Goal: Information Seeking & Learning: Learn about a topic

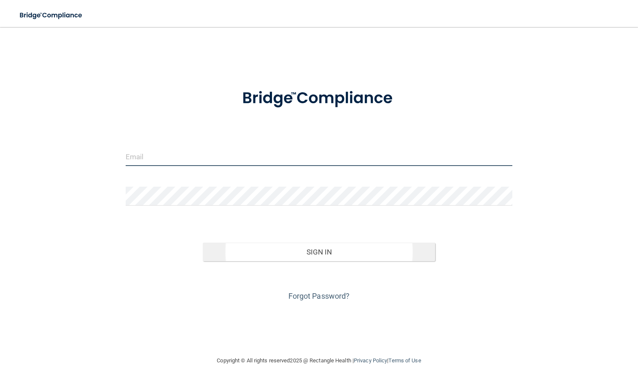
type input "[PERSON_NAME][EMAIL_ADDRESS][PERSON_NAME][DOMAIN_NAME]"
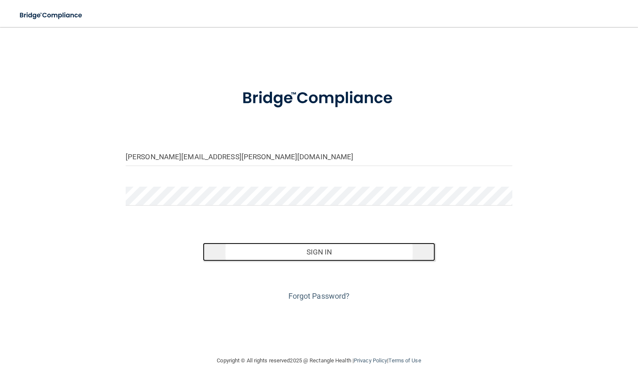
click at [332, 254] on button "Sign In" at bounding box center [319, 252] width 232 height 19
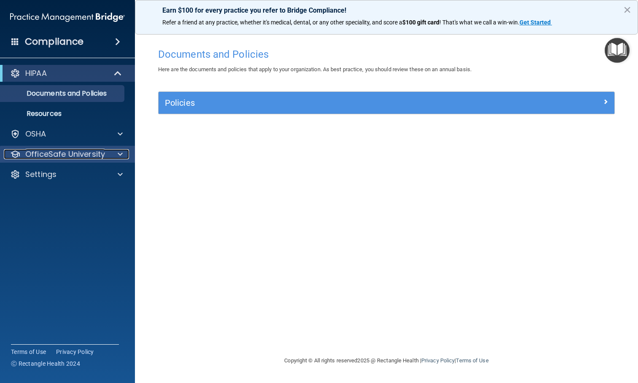
click at [119, 156] on span at bounding box center [120, 154] width 5 height 10
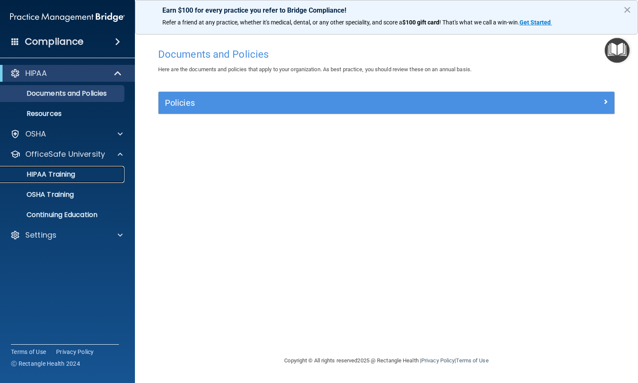
click at [59, 175] on p "HIPAA Training" at bounding box center [40, 174] width 70 height 8
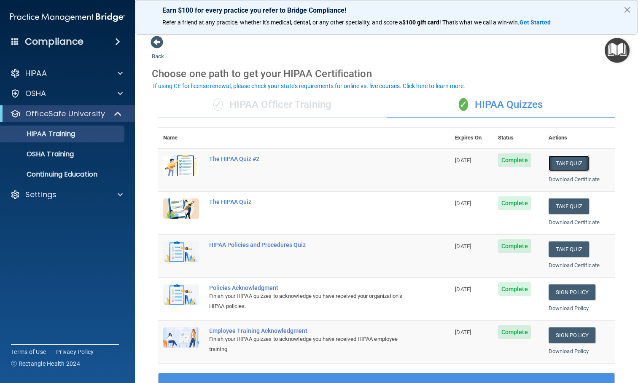
click at [568, 164] on button "Take Quiz" at bounding box center [568, 164] width 40 height 16
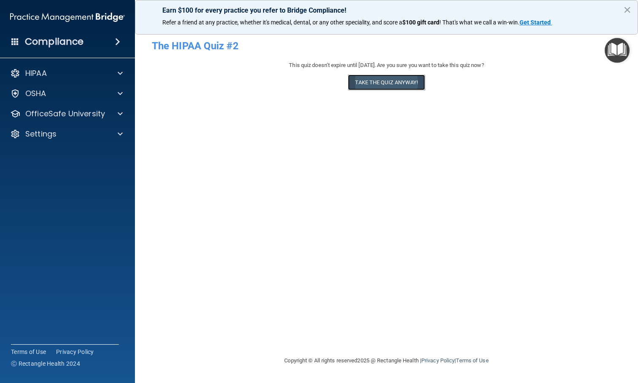
click at [399, 86] on button "Take the quiz anyway!" at bounding box center [386, 83] width 77 height 16
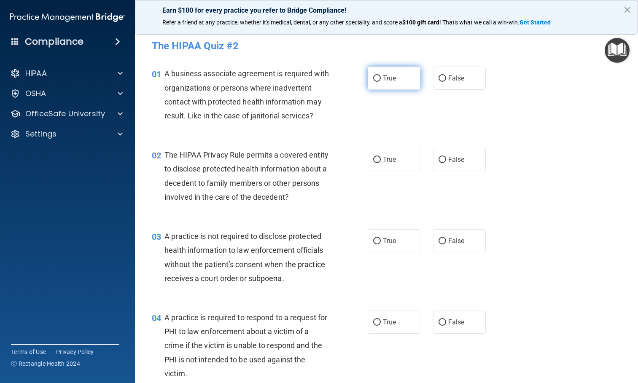
click at [373, 78] on input "True" at bounding box center [377, 78] width 8 height 6
radio input "true"
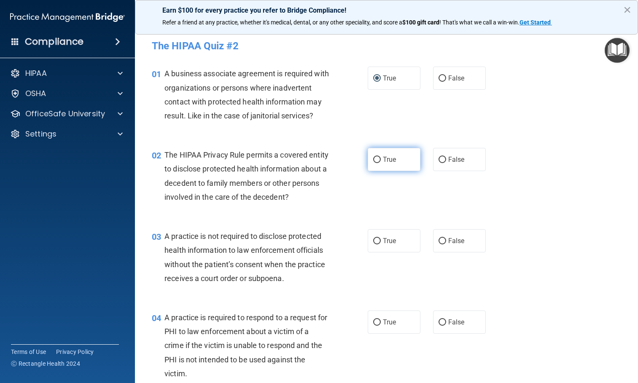
click at [377, 163] on input "True" at bounding box center [377, 160] width 8 height 6
radio input "true"
click at [438, 244] on input "False" at bounding box center [442, 241] width 8 height 6
radio input "true"
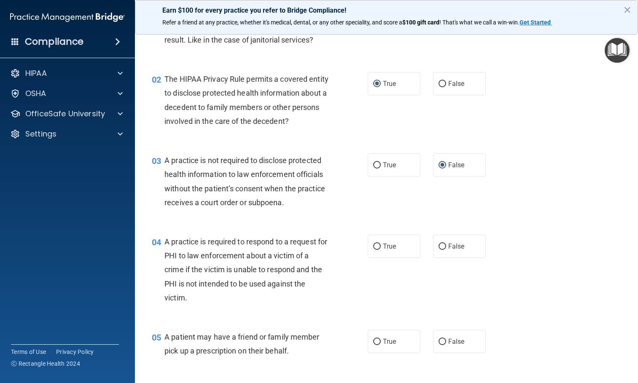
scroll to position [84, 0]
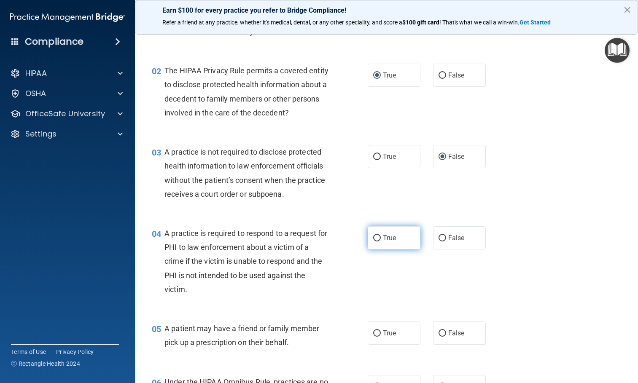
click at [374, 242] on input "True" at bounding box center [377, 238] width 8 height 6
radio input "true"
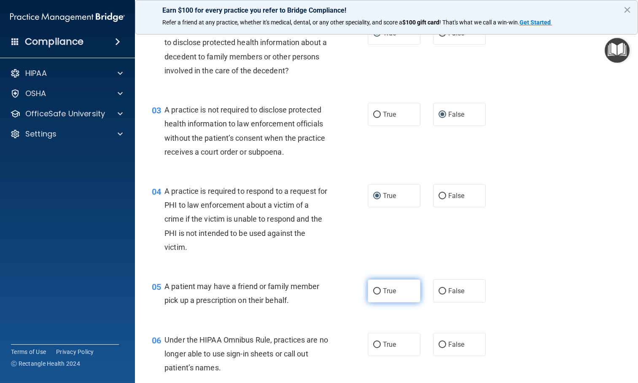
drag, startPoint x: 396, startPoint y: 305, endPoint x: 402, endPoint y: 305, distance: 5.5
click at [396, 303] on label "True" at bounding box center [394, 290] width 53 height 23
click at [381, 295] on input "True" at bounding box center [377, 291] width 8 height 6
radio input "true"
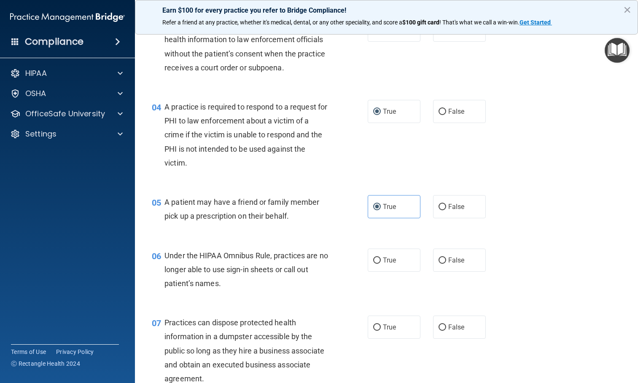
scroll to position [253, 0]
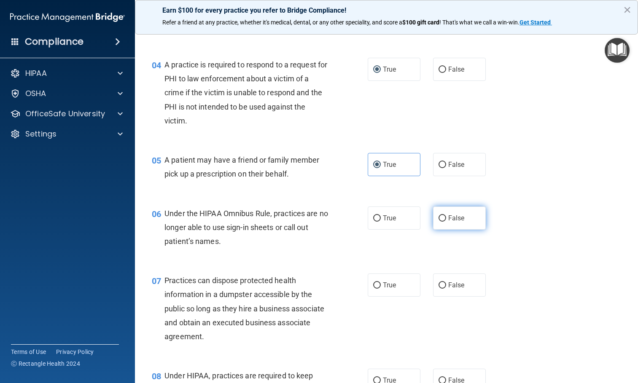
click at [438, 222] on input "False" at bounding box center [442, 218] width 8 height 6
radio input "true"
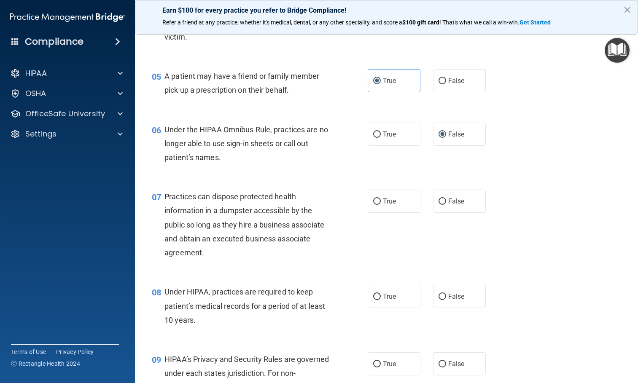
scroll to position [337, 0]
click at [452, 205] on span "False" at bounding box center [456, 201] width 16 height 8
click at [446, 204] on input "False" at bounding box center [442, 201] width 8 height 6
radio input "true"
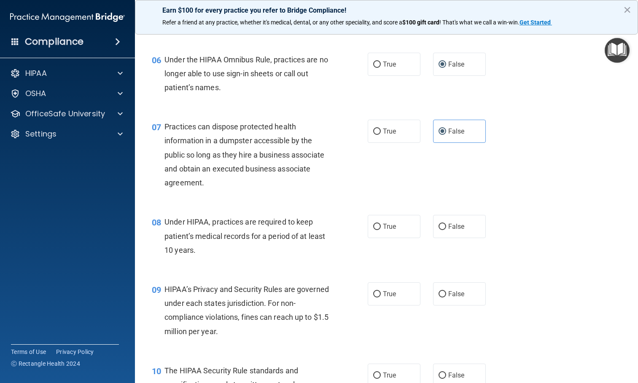
scroll to position [422, 0]
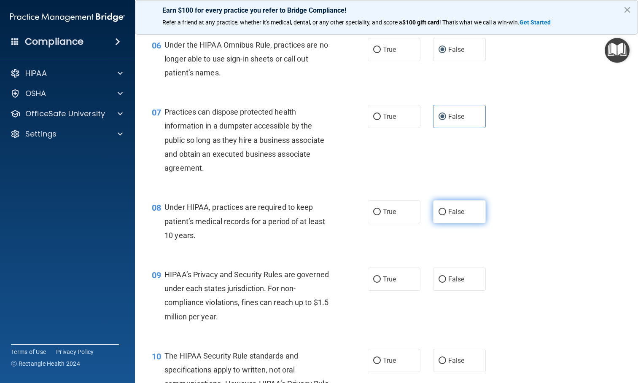
click at [457, 223] on label "False" at bounding box center [459, 211] width 53 height 23
click at [446, 215] on input "False" at bounding box center [442, 212] width 8 height 6
radio input "true"
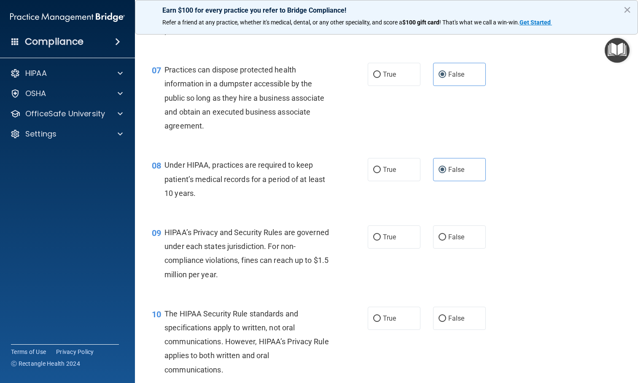
scroll to position [506, 0]
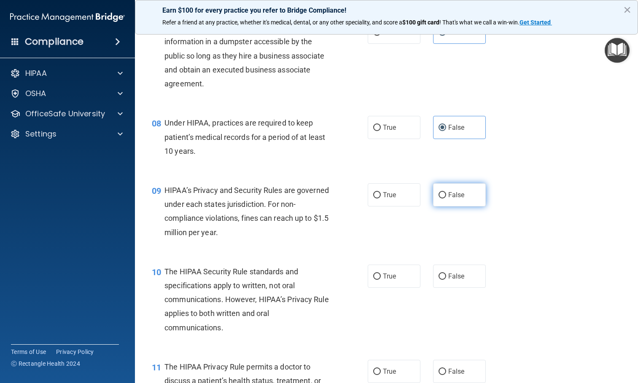
click at [452, 203] on label "False" at bounding box center [459, 194] width 53 height 23
click at [446, 199] on input "False" at bounding box center [442, 195] width 8 height 6
radio input "true"
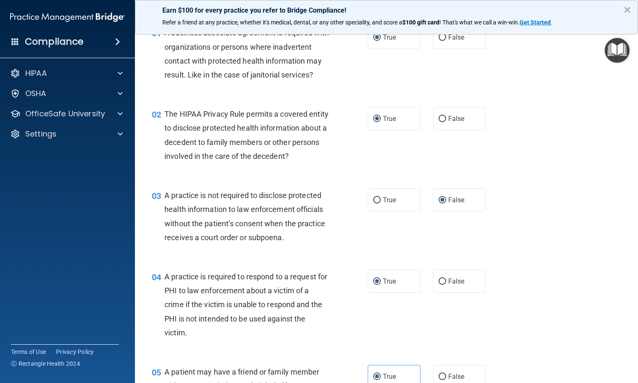
scroll to position [0, 0]
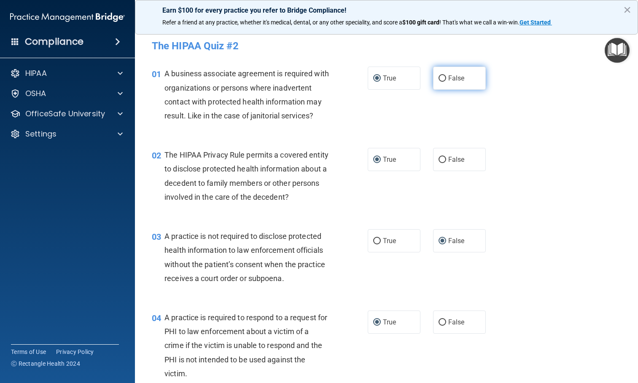
click at [444, 74] on label "False" at bounding box center [459, 78] width 53 height 23
click at [444, 75] on input "False" at bounding box center [442, 78] width 8 height 6
radio input "true"
radio input "false"
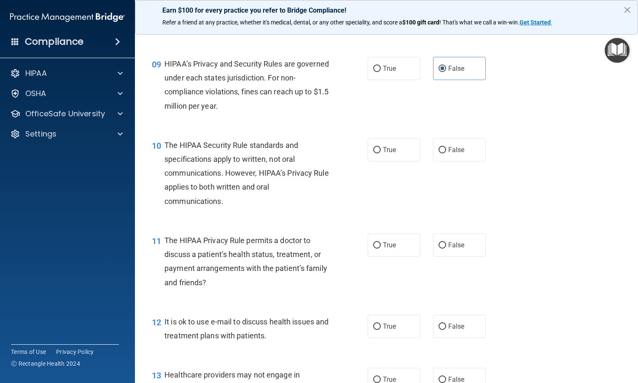
scroll to position [674, 0]
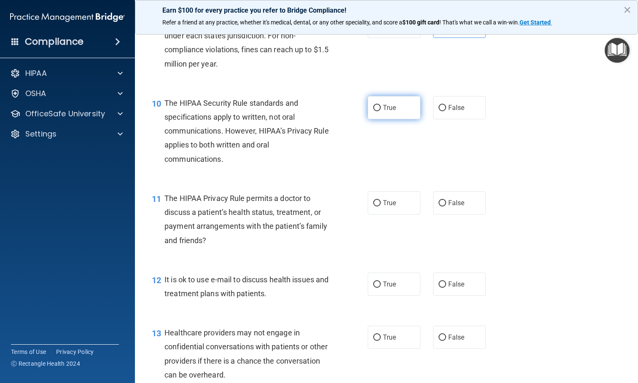
click at [392, 119] on label "True" at bounding box center [394, 107] width 53 height 23
click at [381, 111] on input "True" at bounding box center [377, 108] width 8 height 6
radio input "true"
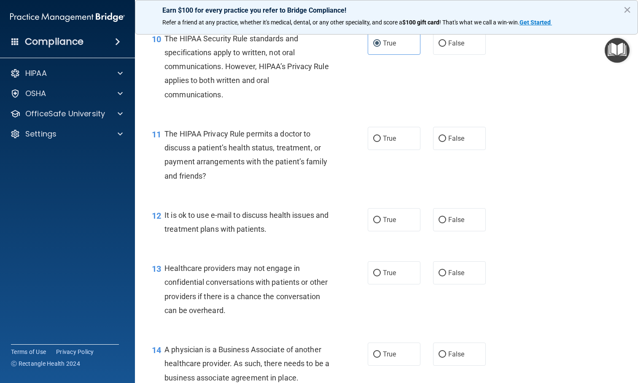
scroll to position [759, 0]
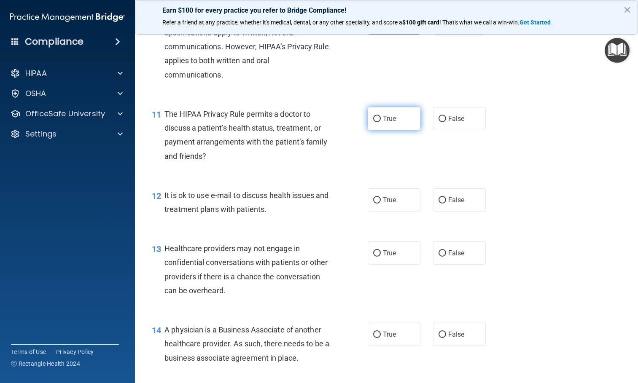
click at [372, 125] on label "True" at bounding box center [394, 118] width 53 height 23
click at [373, 122] on input "True" at bounding box center [377, 119] width 8 height 6
radio input "true"
click at [383, 212] on label "True" at bounding box center [394, 199] width 53 height 23
click at [381, 204] on input "True" at bounding box center [377, 200] width 8 height 6
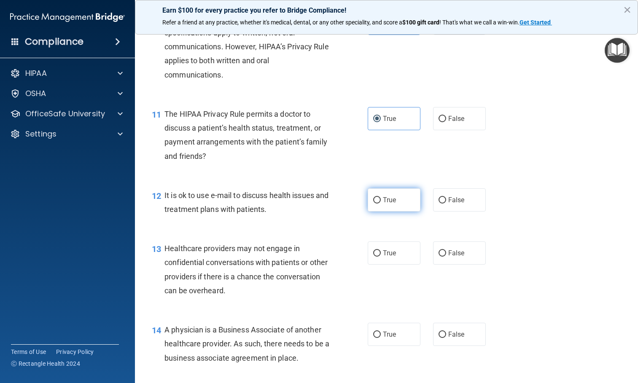
radio input "true"
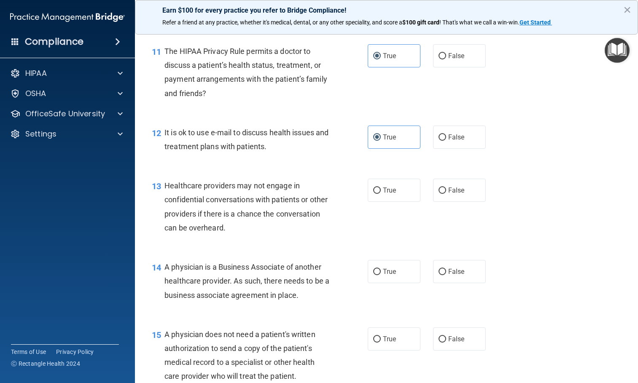
scroll to position [843, 0]
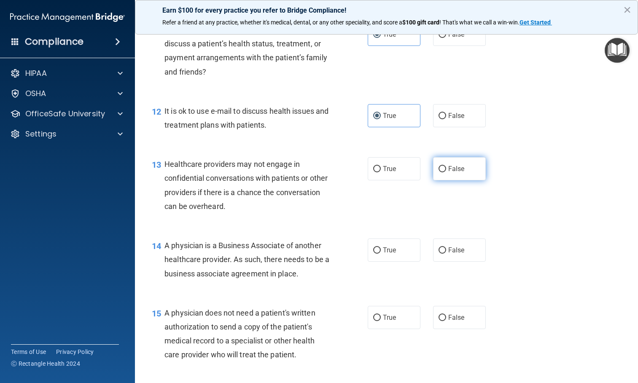
click at [452, 173] on span "False" at bounding box center [456, 169] width 16 height 8
click at [446, 172] on input "False" at bounding box center [442, 169] width 8 height 6
radio input "true"
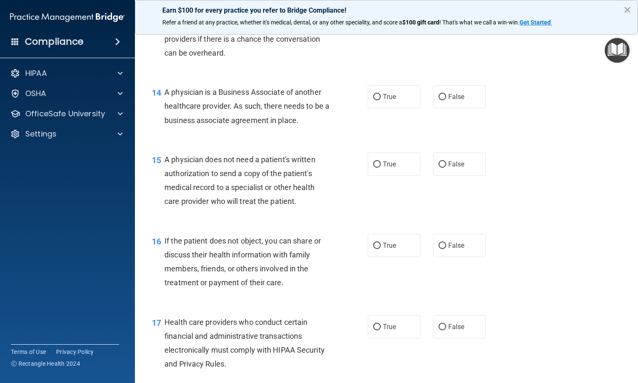
scroll to position [1012, 0]
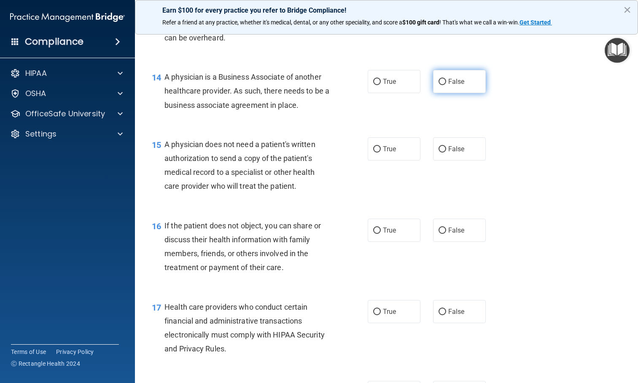
click at [451, 86] on span "False" at bounding box center [456, 82] width 16 height 8
click at [446, 85] on input "False" at bounding box center [442, 82] width 8 height 6
radio input "true"
click at [383, 153] on span "True" at bounding box center [389, 149] width 13 height 8
click at [381, 153] on input "True" at bounding box center [377, 149] width 8 height 6
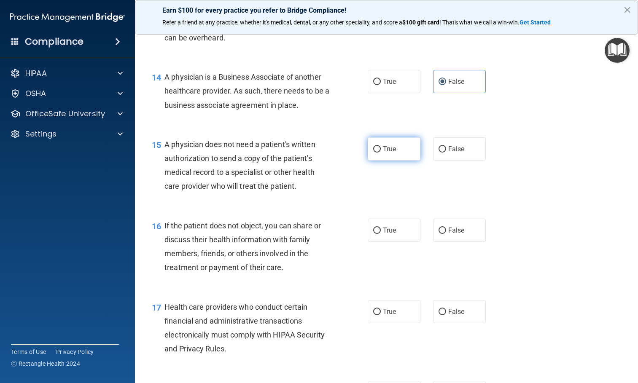
radio input "true"
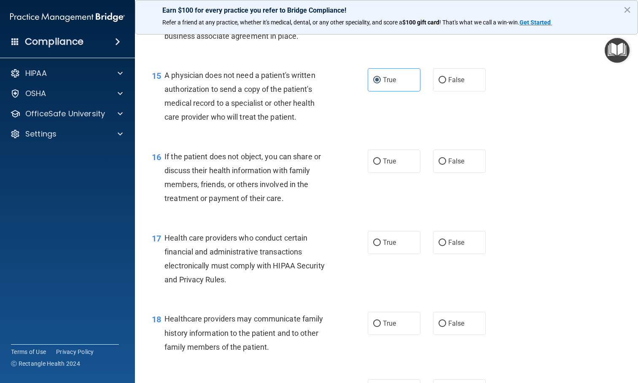
scroll to position [1096, 0]
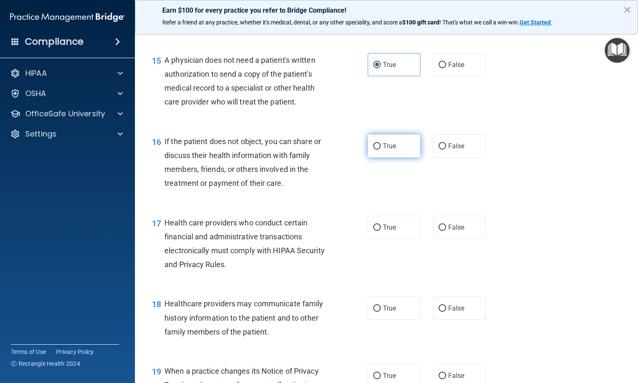
click at [375, 158] on label "True" at bounding box center [394, 145] width 53 height 23
click at [375, 150] on input "True" at bounding box center [377, 146] width 8 height 6
radio input "true"
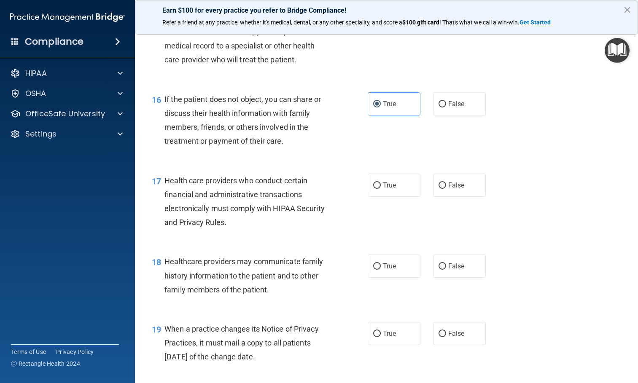
scroll to position [1180, 0]
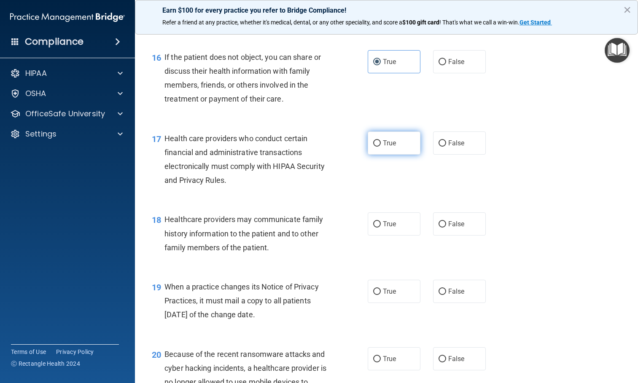
click at [390, 147] on span "True" at bounding box center [389, 143] width 13 height 8
click at [381, 147] on input "True" at bounding box center [377, 143] width 8 height 6
radio input "true"
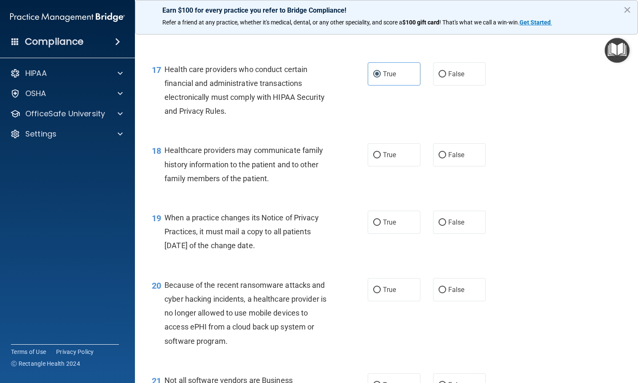
scroll to position [1265, 0]
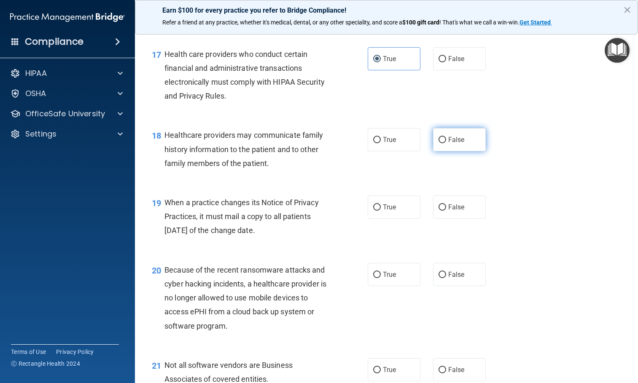
click at [451, 144] on span "False" at bounding box center [456, 140] width 16 height 8
click at [446, 143] on input "False" at bounding box center [442, 140] width 8 height 6
radio input "true"
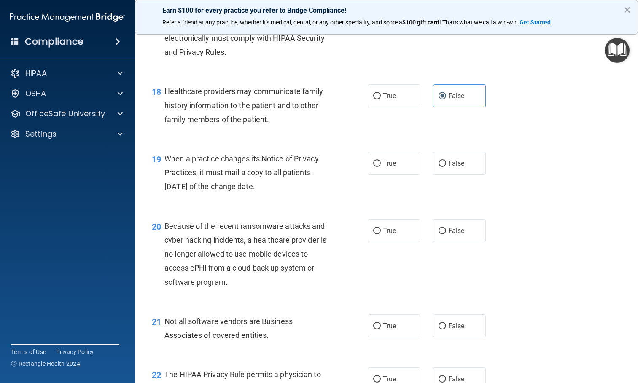
scroll to position [1349, 0]
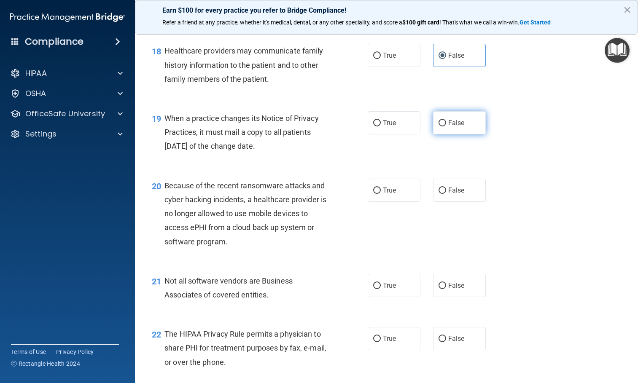
click at [453, 127] on span "False" at bounding box center [456, 123] width 16 height 8
click at [446, 126] on input "False" at bounding box center [442, 123] width 8 height 6
radio input "true"
click at [440, 202] on label "False" at bounding box center [459, 190] width 53 height 23
click at [440, 194] on input "False" at bounding box center [442, 191] width 8 height 6
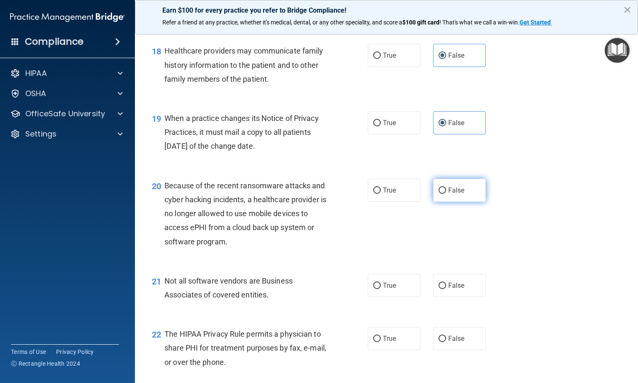
radio input "true"
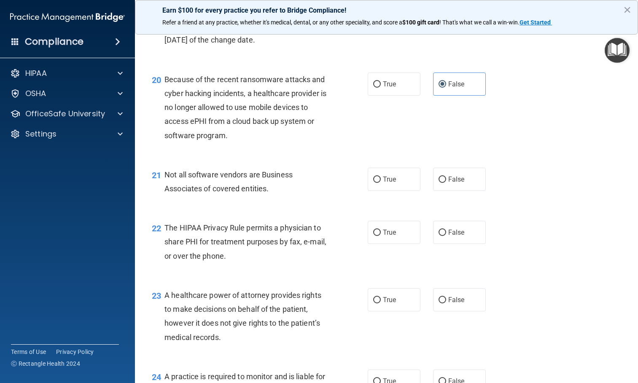
scroll to position [1475, 0]
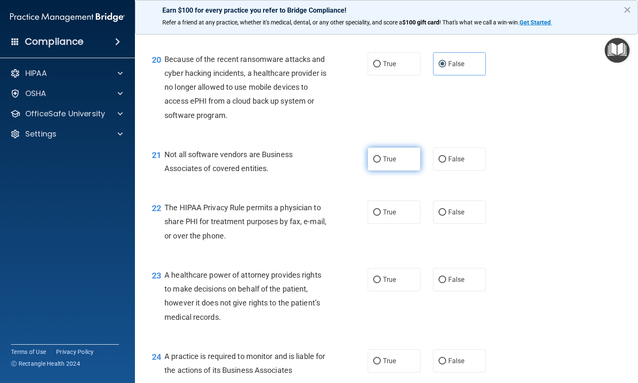
click at [408, 171] on label "True" at bounding box center [394, 159] width 53 height 23
click at [381, 163] on input "True" at bounding box center [377, 159] width 8 height 6
radio input "true"
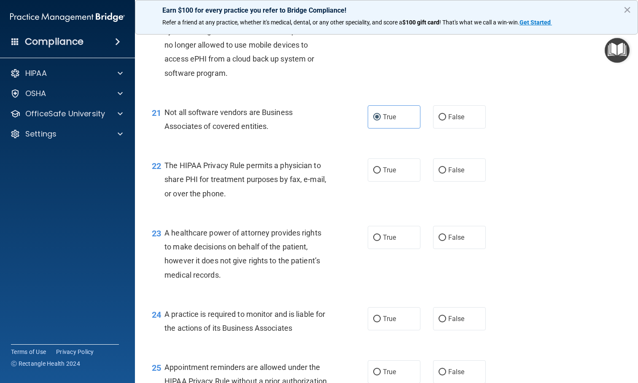
scroll to position [1560, 0]
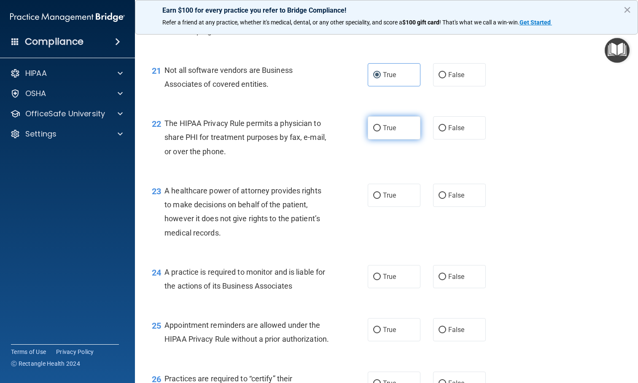
click at [392, 132] on span "True" at bounding box center [389, 128] width 13 height 8
click at [381, 132] on input "True" at bounding box center [377, 128] width 8 height 6
radio input "true"
click at [465, 207] on label "False" at bounding box center [459, 195] width 53 height 23
click at [446, 199] on input "False" at bounding box center [442, 196] width 8 height 6
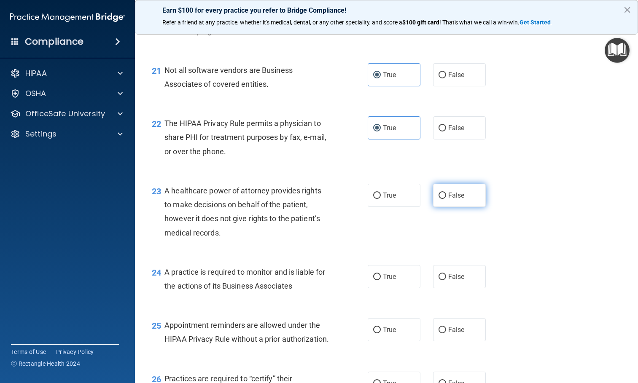
radio input "true"
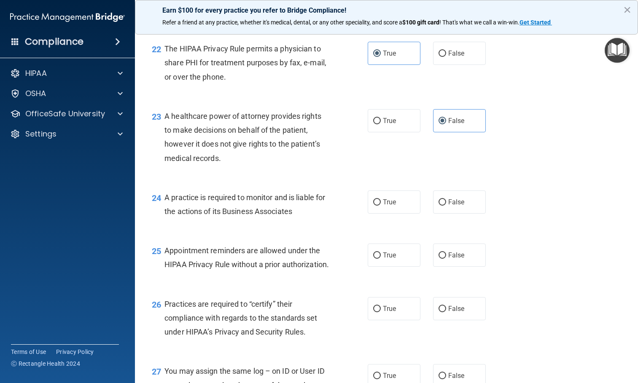
scroll to position [1644, 0]
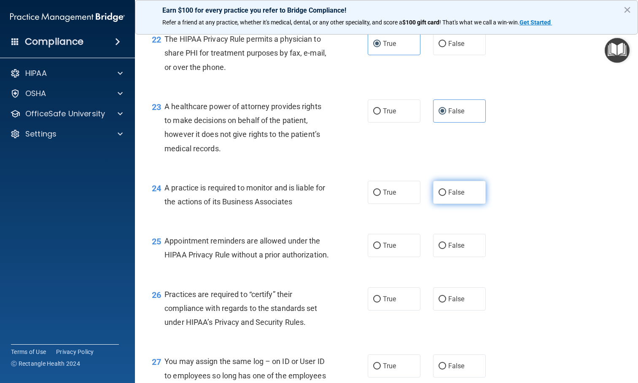
click at [455, 198] on label "False" at bounding box center [459, 192] width 53 height 23
click at [446, 196] on input "False" at bounding box center [442, 193] width 8 height 6
radio input "true"
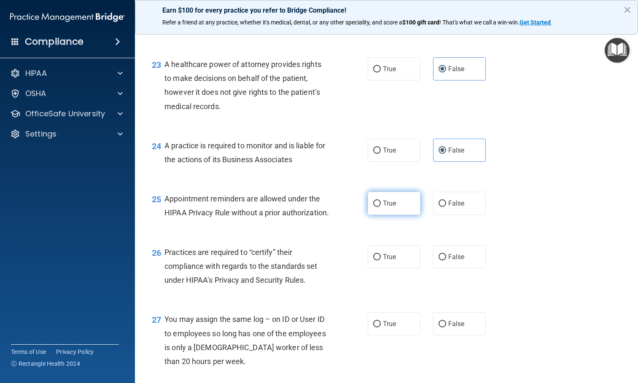
click at [387, 207] on span "True" at bounding box center [389, 203] width 13 height 8
click at [381, 207] on input "True" at bounding box center [377, 204] width 8 height 6
radio input "true"
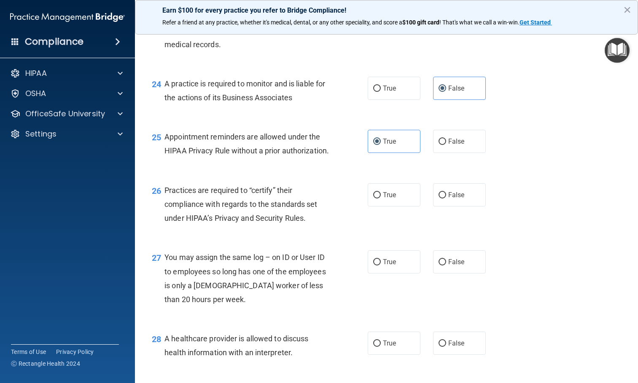
scroll to position [1770, 0]
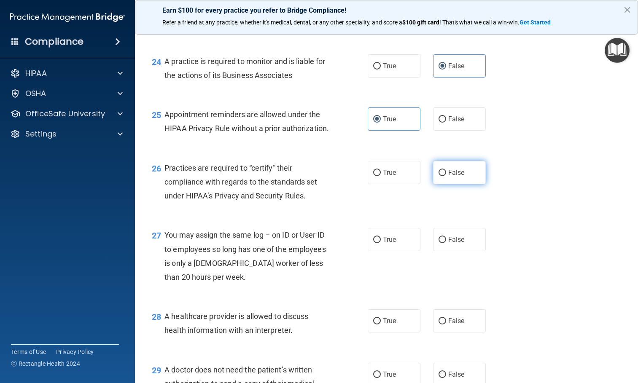
click at [450, 177] on span "False" at bounding box center [456, 173] width 16 height 8
click at [446, 176] on input "False" at bounding box center [442, 173] width 8 height 6
radio input "true"
click at [447, 251] on label "False" at bounding box center [459, 239] width 53 height 23
click at [446, 243] on input "False" at bounding box center [442, 240] width 8 height 6
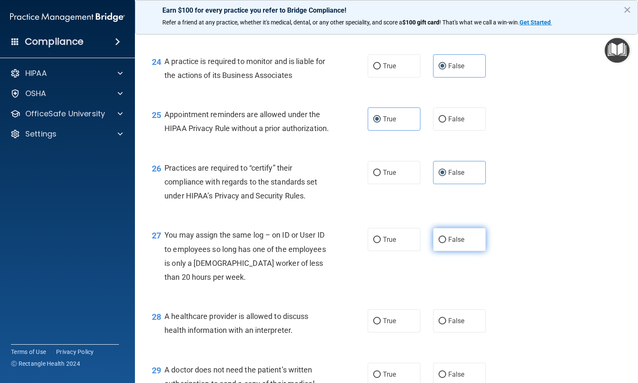
radio input "true"
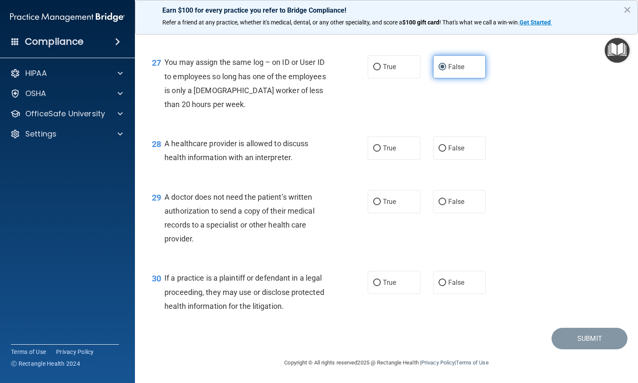
scroll to position [1971, 0]
click at [383, 152] on span "True" at bounding box center [389, 148] width 13 height 8
click at [381, 152] on input "True" at bounding box center [377, 148] width 8 height 6
radio input "true"
click at [387, 202] on span "True" at bounding box center [389, 202] width 13 height 8
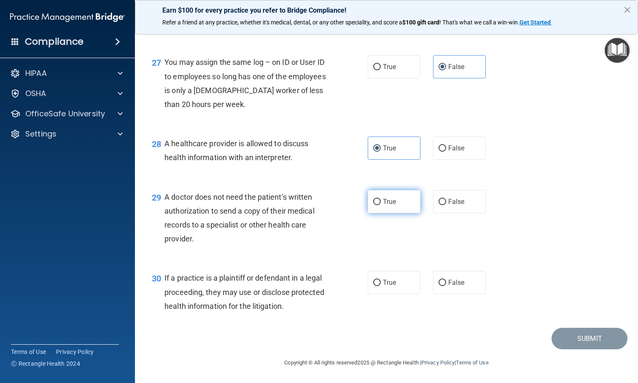
click at [381, 202] on input "True" at bounding box center [377, 202] width 8 height 6
radio input "true"
click at [383, 287] on label "True" at bounding box center [394, 282] width 53 height 23
click at [381, 286] on input "True" at bounding box center [377, 283] width 8 height 6
radio input "true"
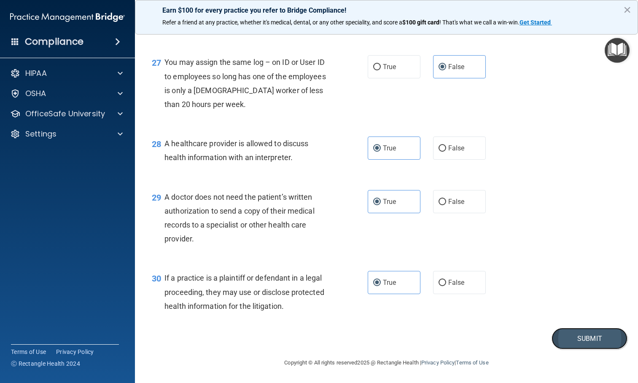
click at [602, 344] on button "Submit" at bounding box center [589, 338] width 76 height 21
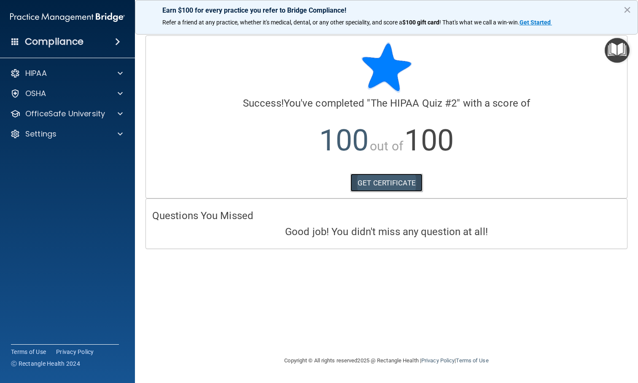
click at [394, 183] on link "GET CERTIFICATE" at bounding box center [386, 183] width 72 height 19
click at [121, 78] on span at bounding box center [120, 73] width 5 height 10
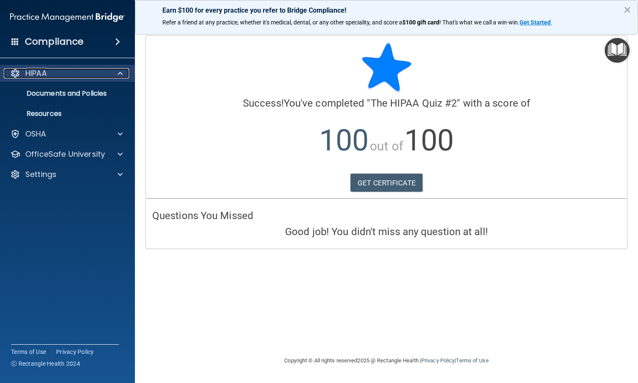
click at [121, 78] on span at bounding box center [120, 73] width 5 height 10
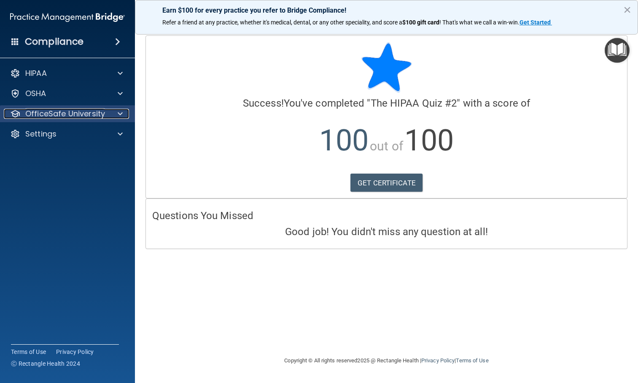
click at [121, 116] on span at bounding box center [120, 114] width 5 height 10
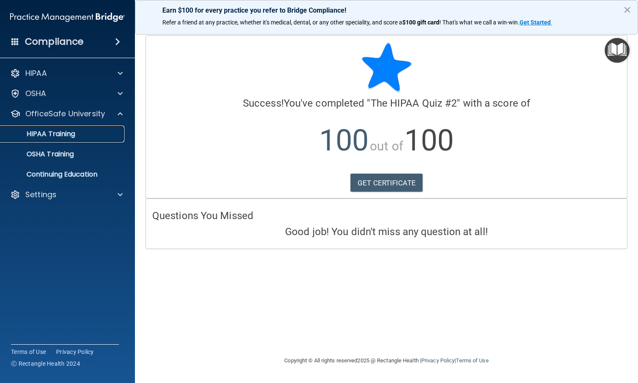
click at [68, 139] on link "HIPAA Training" at bounding box center [58, 134] width 133 height 17
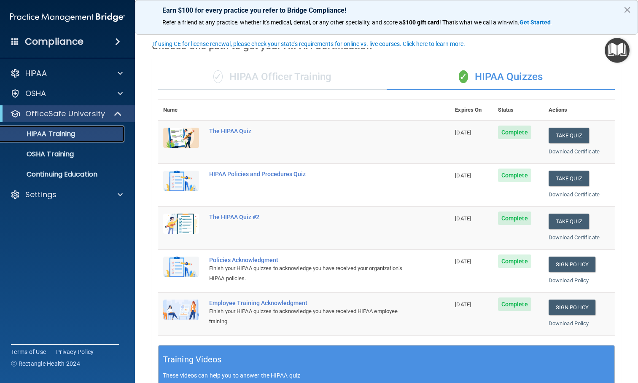
scroll to position [42, 0]
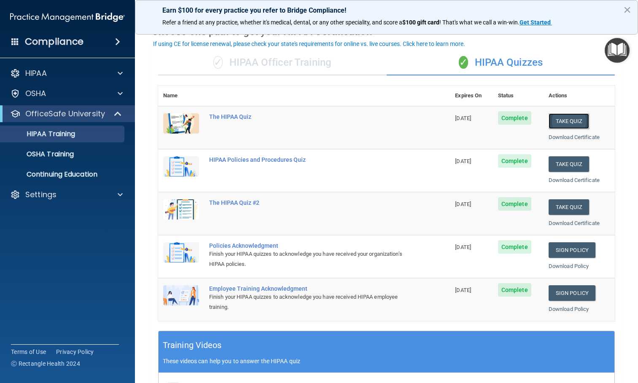
click at [560, 125] on button "Take Quiz" at bounding box center [568, 121] width 40 height 16
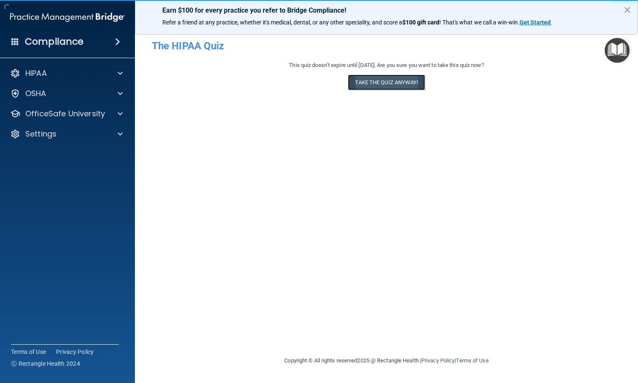
click at [384, 88] on button "Take the quiz anyway!" at bounding box center [386, 83] width 77 height 16
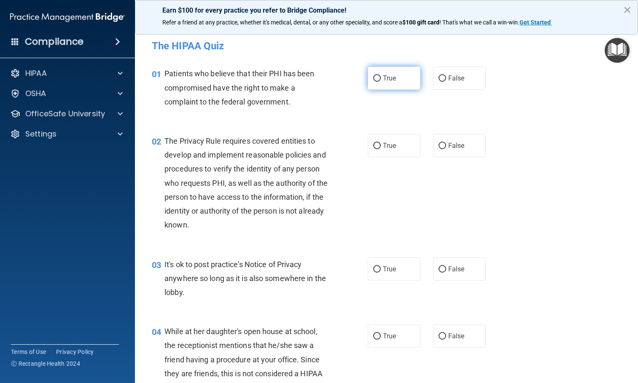
click at [369, 81] on label "True" at bounding box center [394, 78] width 53 height 23
click at [373, 81] on input "True" at bounding box center [377, 78] width 8 height 6
radio input "true"
click at [374, 147] on input "True" at bounding box center [377, 146] width 8 height 6
radio input "true"
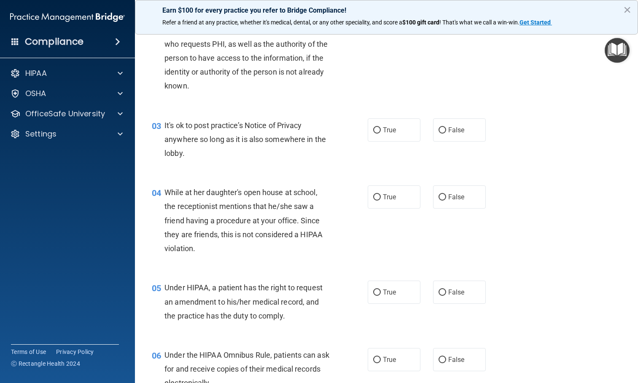
scroll to position [169, 0]
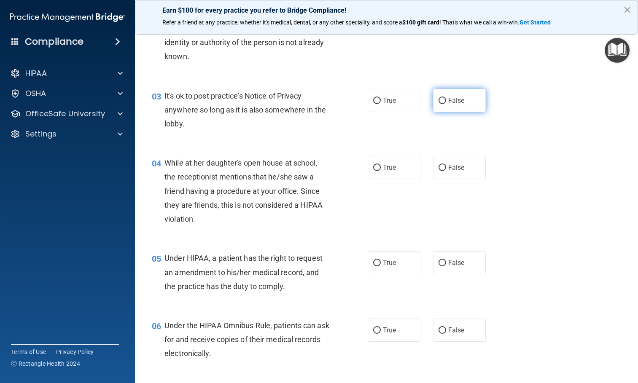
click at [448, 96] on label "False" at bounding box center [459, 100] width 53 height 23
click at [446, 98] on input "False" at bounding box center [442, 101] width 8 height 6
radio input "true"
click at [450, 171] on span "False" at bounding box center [456, 168] width 16 height 8
click at [446, 171] on input "False" at bounding box center [442, 168] width 8 height 6
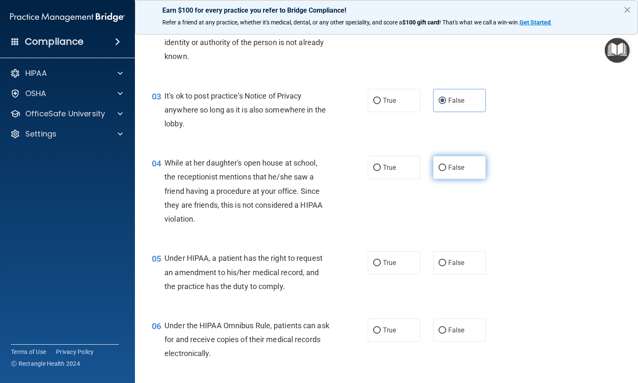
radio input "true"
click at [448, 265] on span "False" at bounding box center [456, 263] width 16 height 8
click at [444, 265] on input "False" at bounding box center [442, 263] width 8 height 6
radio input "true"
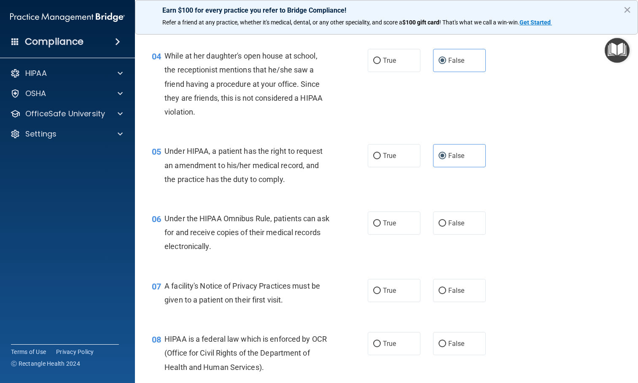
scroll to position [295, 0]
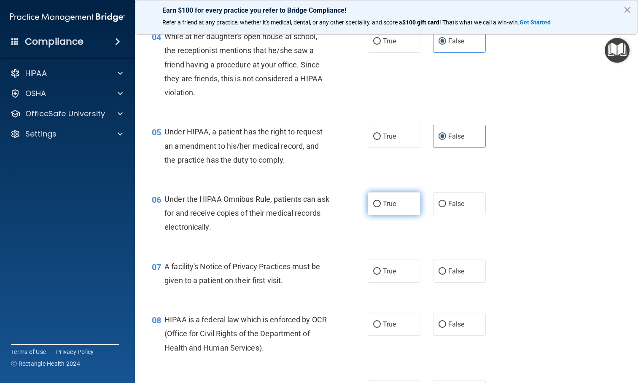
click at [373, 204] on input "True" at bounding box center [377, 204] width 8 height 6
radio input "true"
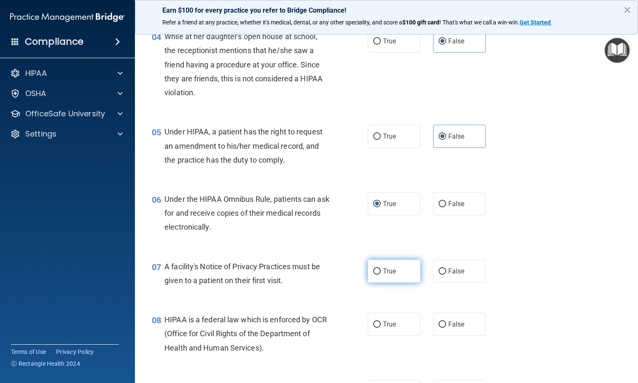
click at [379, 268] on label "True" at bounding box center [394, 271] width 53 height 23
click at [379, 269] on input "True" at bounding box center [377, 272] width 8 height 6
radio input "true"
click at [383, 323] on span "True" at bounding box center [389, 324] width 13 height 8
click at [381, 323] on input "True" at bounding box center [377, 325] width 8 height 6
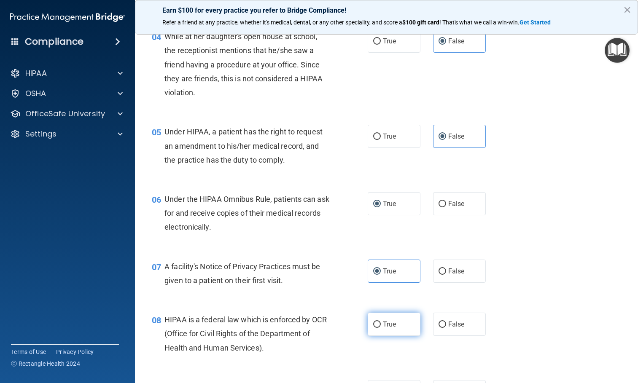
radio input "true"
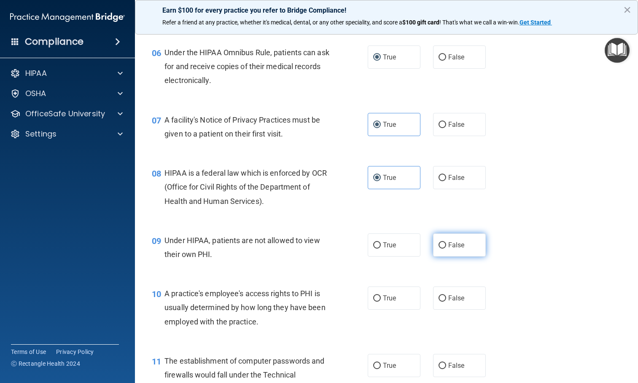
scroll to position [464, 0]
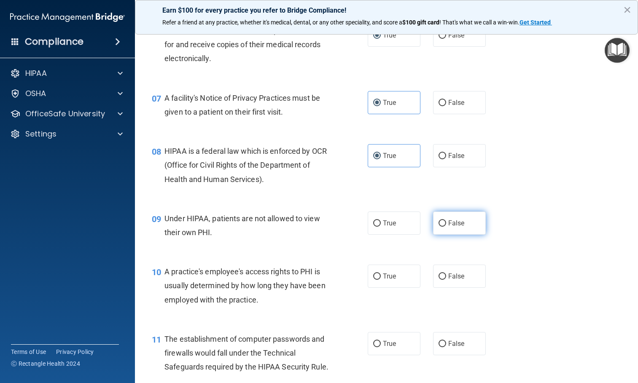
click at [455, 218] on label "False" at bounding box center [459, 223] width 53 height 23
click at [446, 220] on input "False" at bounding box center [442, 223] width 8 height 6
radio input "true"
click at [437, 283] on label "False" at bounding box center [459, 276] width 53 height 23
click at [438, 280] on input "False" at bounding box center [442, 277] width 8 height 6
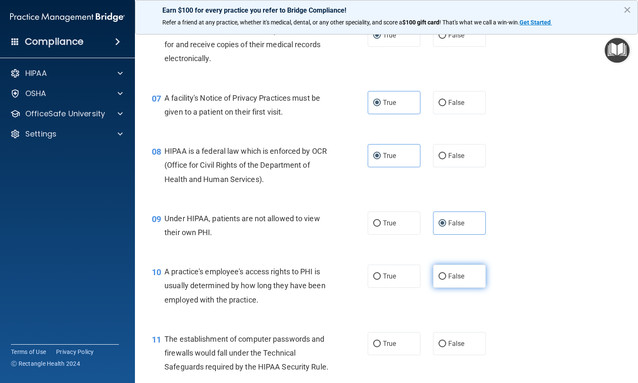
radio input "true"
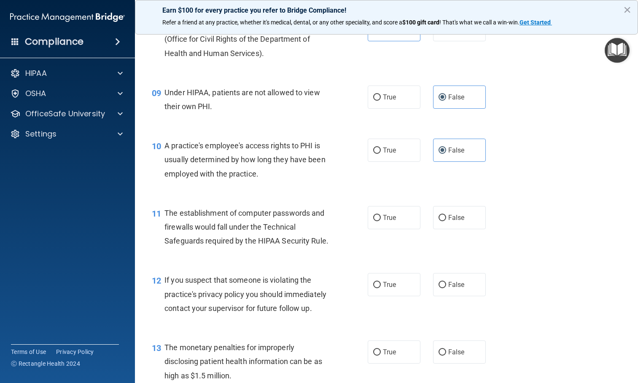
scroll to position [632, 0]
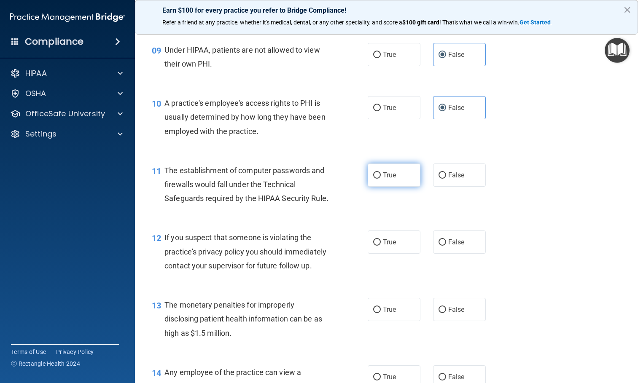
click at [384, 177] on span "True" at bounding box center [389, 175] width 13 height 8
click at [381, 177] on input "True" at bounding box center [377, 175] width 8 height 6
radio input "true"
click at [379, 254] on label "True" at bounding box center [394, 242] width 53 height 23
click at [379, 246] on input "True" at bounding box center [377, 242] width 8 height 6
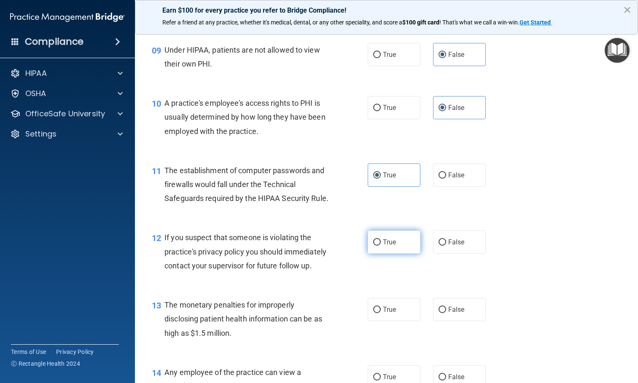
radio input "true"
click at [390, 314] on span "True" at bounding box center [389, 310] width 13 height 8
click at [381, 313] on input "True" at bounding box center [377, 310] width 8 height 6
radio input "true"
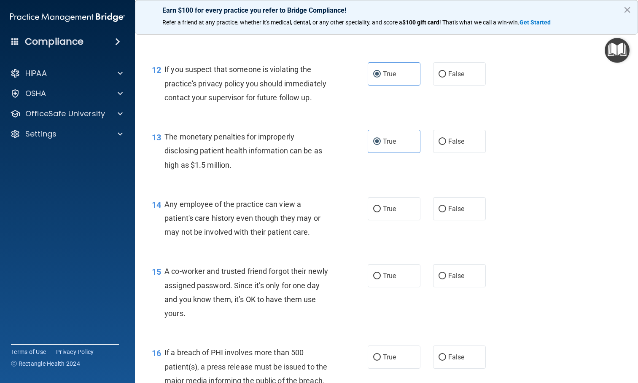
scroll to position [801, 0]
click at [448, 212] on span "False" at bounding box center [456, 208] width 16 height 8
click at [446, 212] on input "False" at bounding box center [442, 209] width 8 height 6
radio input "true"
click at [454, 279] on span "False" at bounding box center [456, 275] width 16 height 8
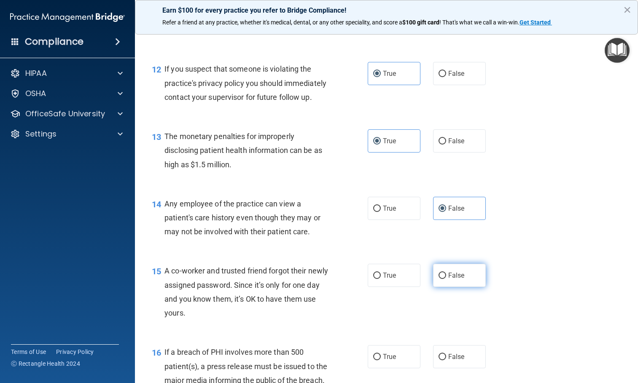
click at [446, 279] on input "False" at bounding box center [442, 276] width 8 height 6
radio input "true"
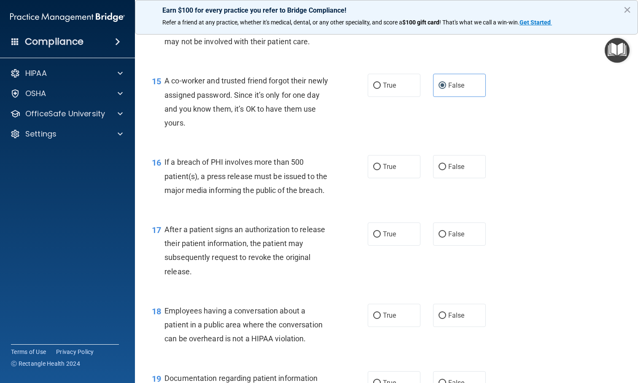
scroll to position [1012, 0]
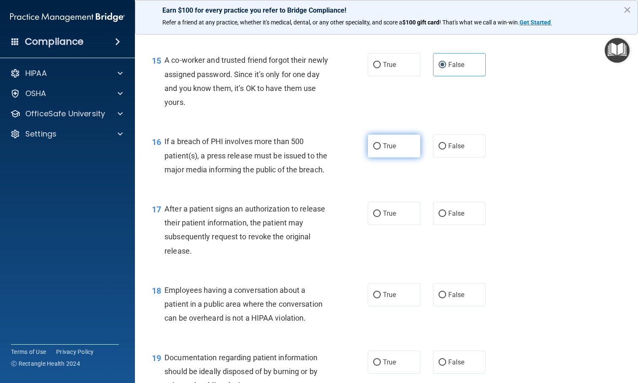
click at [383, 150] on span "True" at bounding box center [389, 146] width 13 height 8
click at [381, 150] on input "True" at bounding box center [377, 146] width 8 height 6
radio input "true"
click at [381, 225] on label "True" at bounding box center [394, 213] width 53 height 23
click at [381, 217] on input "True" at bounding box center [377, 214] width 8 height 6
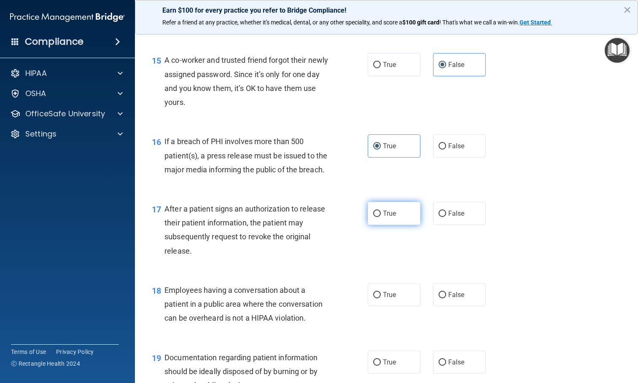
radio input "true"
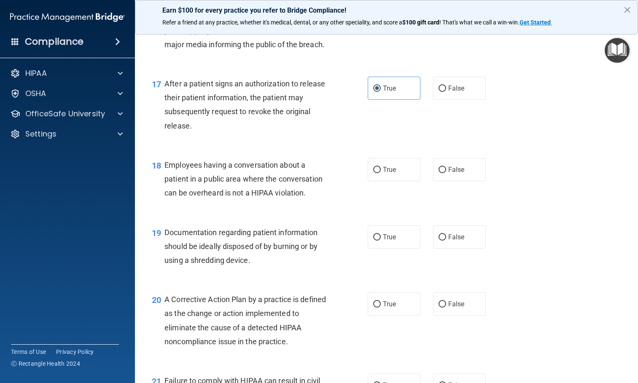
scroll to position [1138, 0]
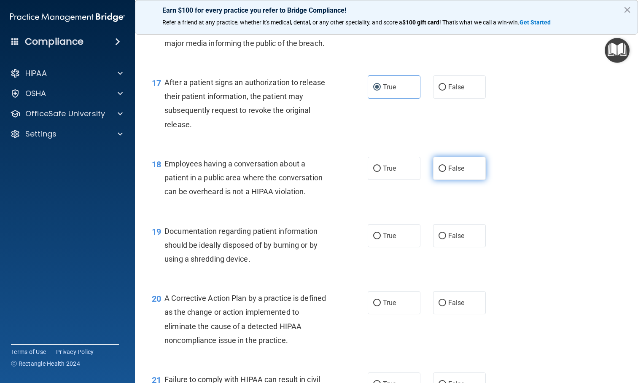
click at [457, 172] on span "False" at bounding box center [456, 168] width 16 height 8
click at [446, 172] on input "False" at bounding box center [442, 169] width 8 height 6
radio input "true"
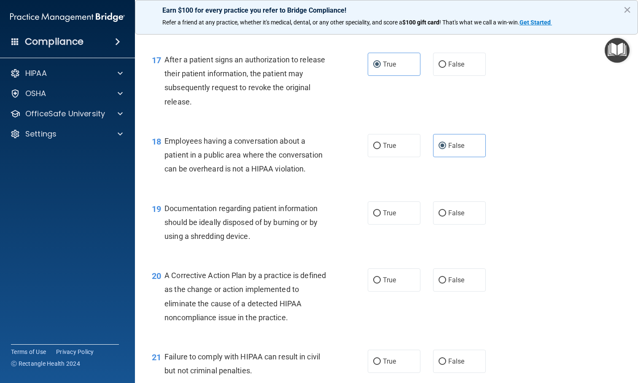
scroll to position [1180, 0]
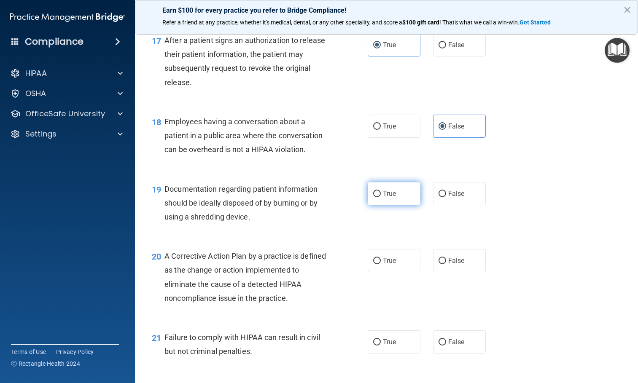
click at [373, 197] on input "True" at bounding box center [377, 194] width 8 height 6
radio input "true"
click at [384, 265] on span "True" at bounding box center [389, 261] width 13 height 8
click at [381, 264] on input "True" at bounding box center [377, 261] width 8 height 6
radio input "true"
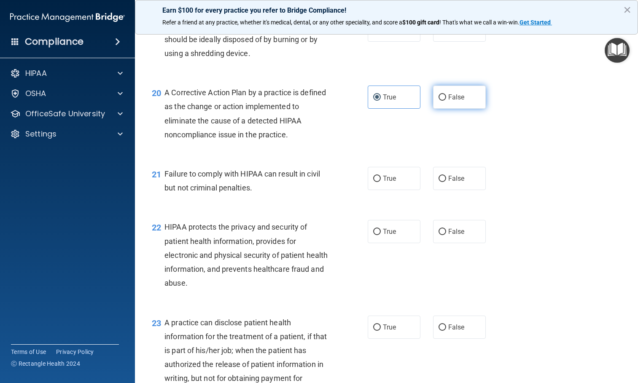
scroll to position [1349, 0]
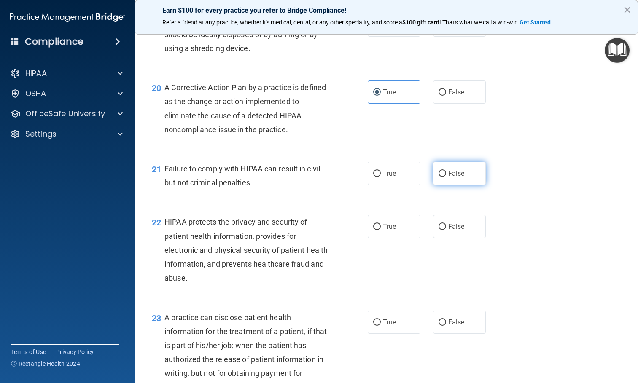
click at [459, 177] on span "False" at bounding box center [456, 173] width 16 height 8
click at [446, 177] on input "False" at bounding box center [442, 174] width 8 height 6
radio input "true"
click at [395, 238] on label "True" at bounding box center [394, 226] width 53 height 23
click at [381, 230] on input "True" at bounding box center [377, 227] width 8 height 6
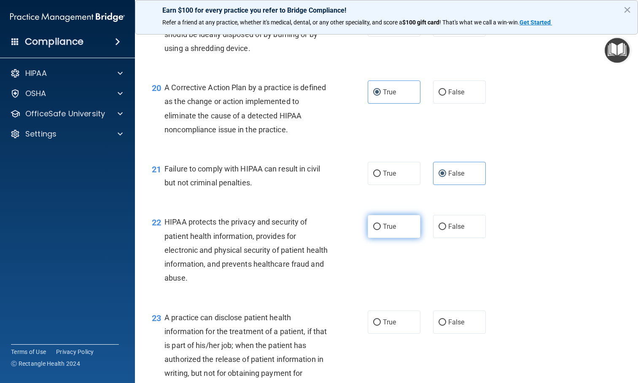
radio input "true"
click at [460, 334] on label "False" at bounding box center [459, 322] width 53 height 23
click at [446, 326] on input "False" at bounding box center [442, 323] width 8 height 6
radio input "true"
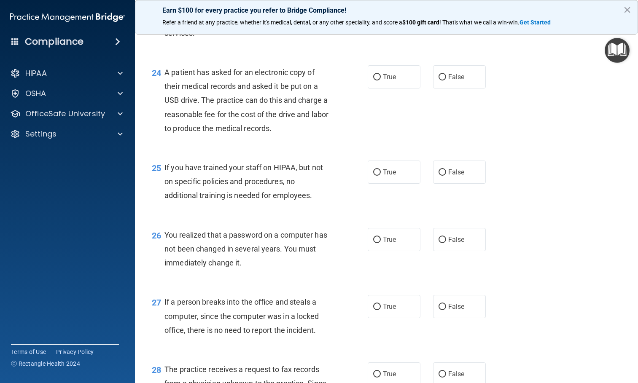
scroll to position [1728, 0]
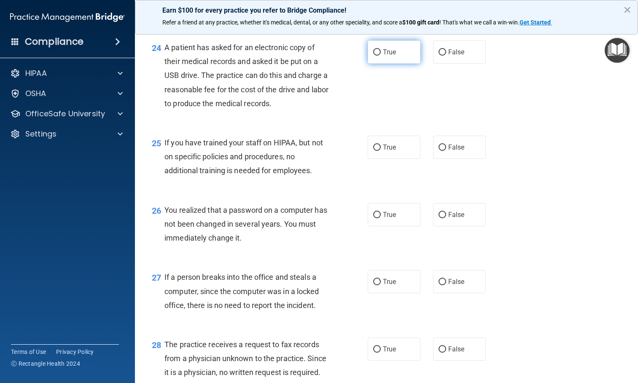
click at [383, 56] on span "True" at bounding box center [389, 52] width 13 height 8
click at [379, 56] on input "True" at bounding box center [377, 52] width 8 height 6
radio input "true"
click at [443, 159] on label "False" at bounding box center [459, 147] width 53 height 23
click at [443, 151] on input "False" at bounding box center [442, 148] width 8 height 6
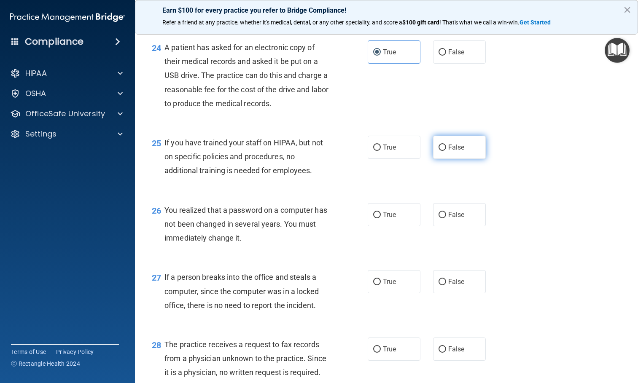
radio input "true"
click at [389, 219] on span "True" at bounding box center [389, 215] width 13 height 8
click at [381, 218] on input "True" at bounding box center [377, 215] width 8 height 6
radio input "true"
click at [448, 286] on span "False" at bounding box center [456, 282] width 16 height 8
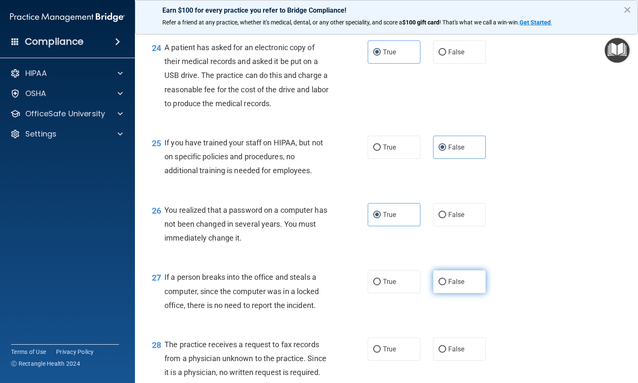
click at [446, 285] on input "False" at bounding box center [442, 282] width 8 height 6
radio input "true"
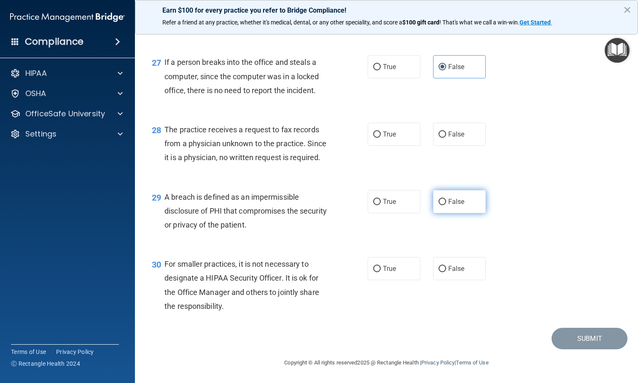
scroll to position [1981, 0]
click at [455, 143] on label "False" at bounding box center [459, 134] width 53 height 23
click at [446, 138] on input "False" at bounding box center [442, 135] width 8 height 6
radio input "true"
click at [447, 213] on label "False" at bounding box center [459, 201] width 53 height 23
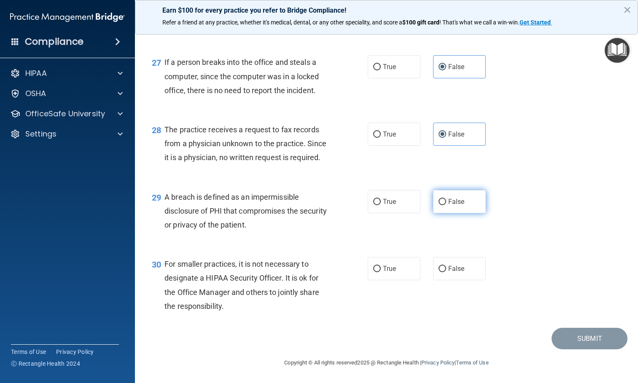
click at [446, 205] on input "False" at bounding box center [442, 202] width 8 height 6
radio input "true"
click at [448, 273] on span "False" at bounding box center [456, 269] width 16 height 8
click at [446, 272] on input "False" at bounding box center [442, 269] width 8 height 6
radio input "true"
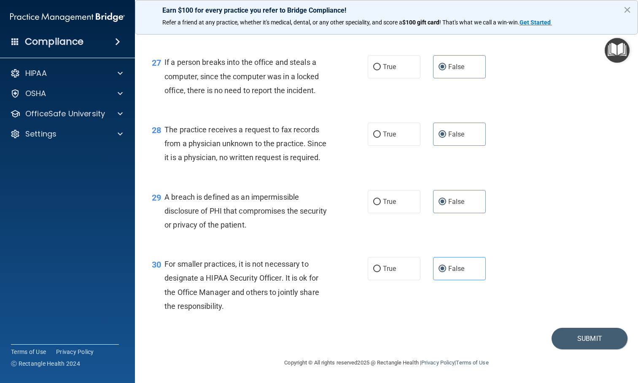
scroll to position [1999, 0]
click at [577, 344] on button "Submit" at bounding box center [589, 338] width 76 height 21
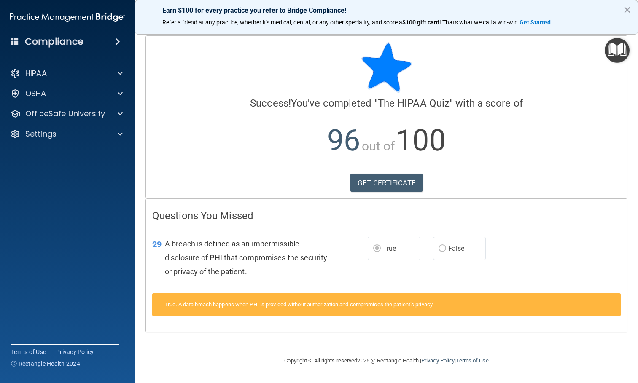
click at [252, 301] on div "True. A data breach happens when PHI is provided without authorization and comp…" at bounding box center [386, 304] width 468 height 23
click at [109, 110] on div at bounding box center [118, 114] width 21 height 10
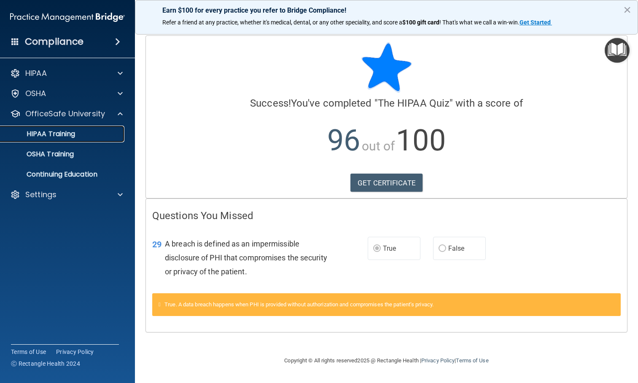
click at [85, 131] on div "HIPAA Training" at bounding box center [62, 134] width 115 height 8
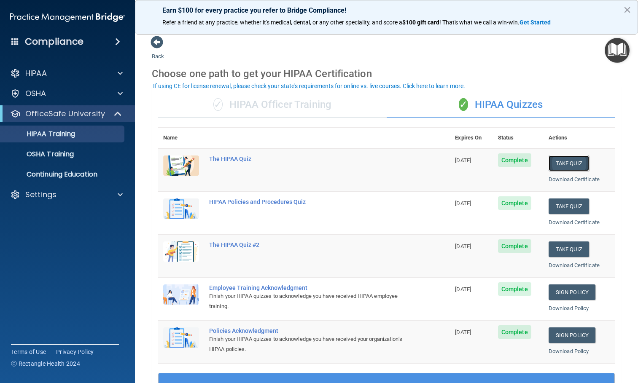
click at [559, 165] on button "Take Quiz" at bounding box center [568, 164] width 40 height 16
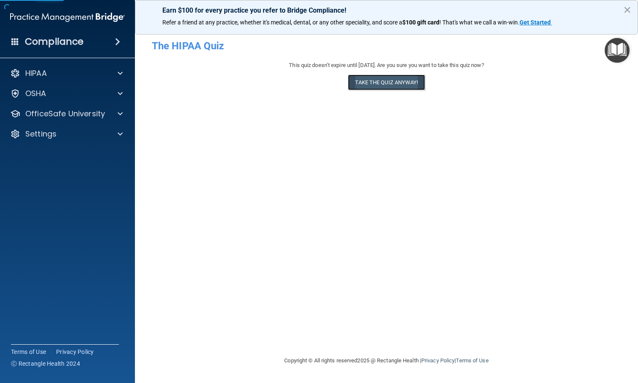
click at [398, 86] on button "Take the quiz anyway!" at bounding box center [386, 83] width 77 height 16
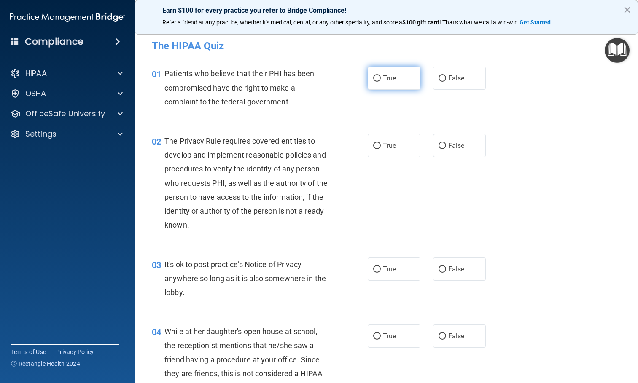
click at [384, 80] on span "True" at bounding box center [389, 78] width 13 height 8
click at [381, 80] on input "True" at bounding box center [377, 78] width 8 height 6
radio input "true"
click at [383, 143] on span "True" at bounding box center [389, 146] width 13 height 8
click at [381, 143] on input "True" at bounding box center [377, 146] width 8 height 6
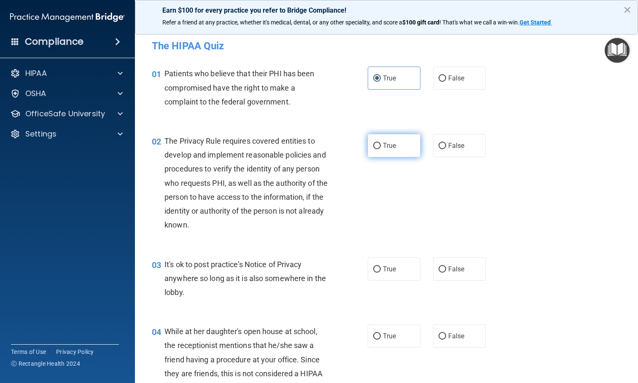
radio input "true"
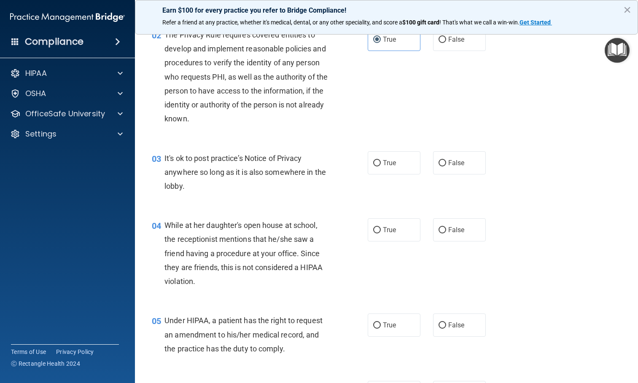
scroll to position [126, 0]
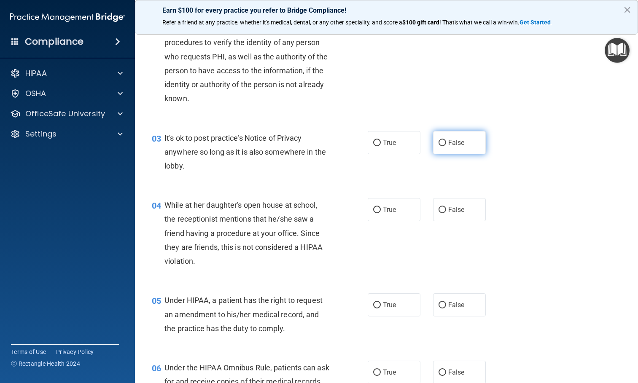
click at [438, 144] on input "False" at bounding box center [442, 143] width 8 height 6
radio input "true"
click at [439, 207] on input "False" at bounding box center [442, 210] width 8 height 6
radio input "true"
click at [453, 303] on span "False" at bounding box center [456, 305] width 16 height 8
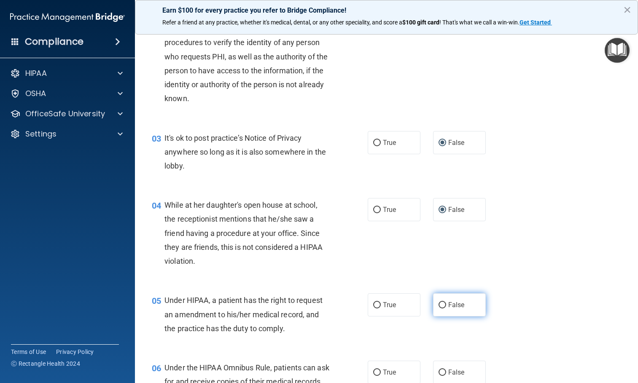
click at [446, 303] on input "False" at bounding box center [442, 305] width 8 height 6
radio input "true"
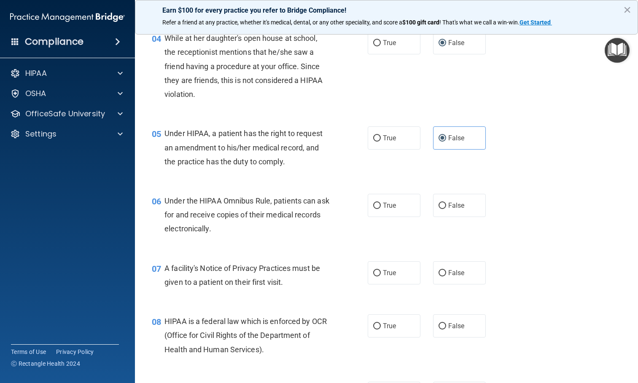
scroll to position [295, 0]
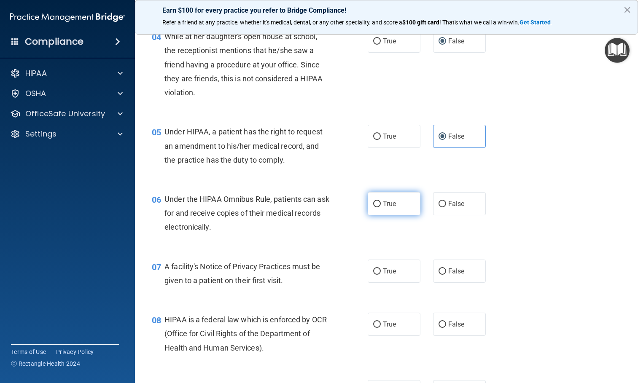
click at [383, 201] on span "True" at bounding box center [389, 204] width 13 height 8
click at [381, 201] on input "True" at bounding box center [377, 204] width 8 height 6
radio input "true"
click at [383, 273] on span "True" at bounding box center [389, 271] width 13 height 8
click at [381, 273] on input "True" at bounding box center [377, 272] width 8 height 6
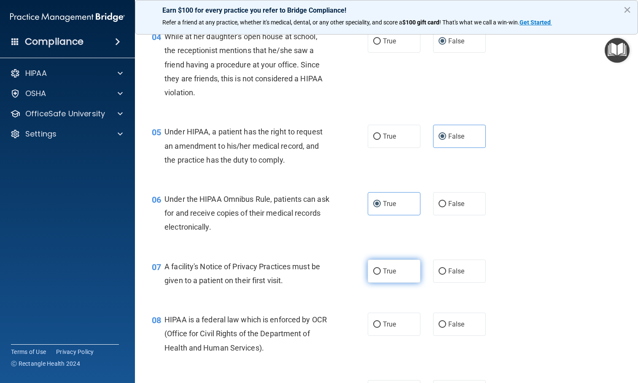
radio input "true"
click at [377, 326] on label "True" at bounding box center [394, 324] width 53 height 23
click at [377, 326] on input "True" at bounding box center [377, 325] width 8 height 6
radio input "true"
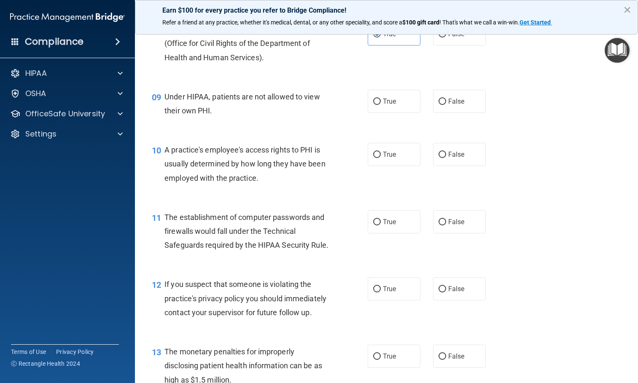
scroll to position [590, 0]
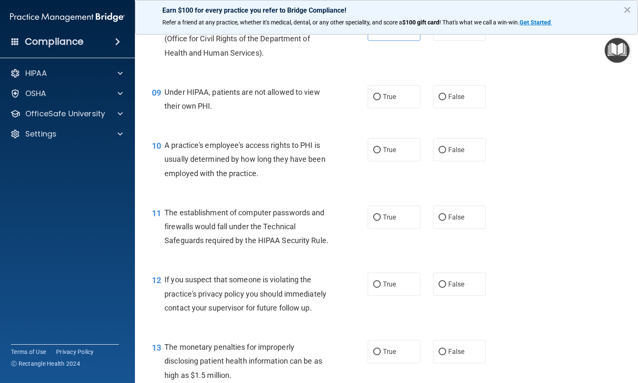
drag, startPoint x: 447, startPoint y: 103, endPoint x: 461, endPoint y: 116, distance: 19.1
click at [448, 103] on label "False" at bounding box center [459, 96] width 53 height 23
click at [446, 100] on input "False" at bounding box center [442, 97] width 8 height 6
radio input "true"
click at [455, 152] on span "False" at bounding box center [456, 150] width 16 height 8
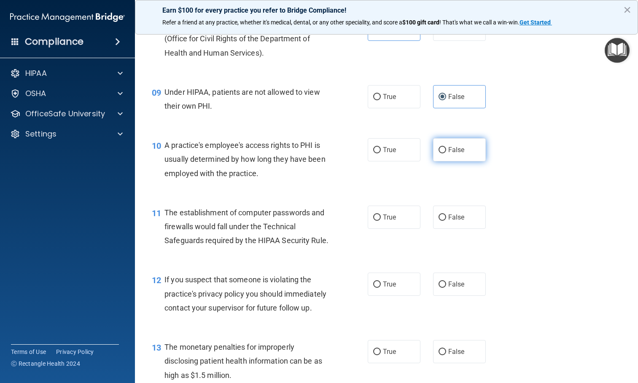
click at [446, 152] on input "False" at bounding box center [442, 150] width 8 height 6
radio input "true"
click at [388, 215] on span "True" at bounding box center [389, 217] width 13 height 8
click at [381, 215] on input "True" at bounding box center [377, 218] width 8 height 6
radio input "true"
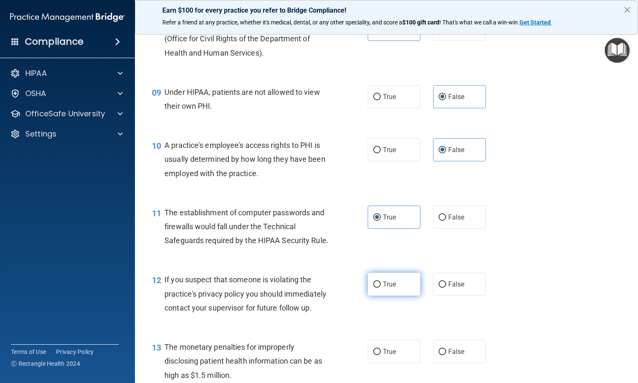
click at [384, 296] on label "True" at bounding box center [394, 284] width 53 height 23
click at [381, 288] on input "True" at bounding box center [377, 285] width 8 height 6
radio input "true"
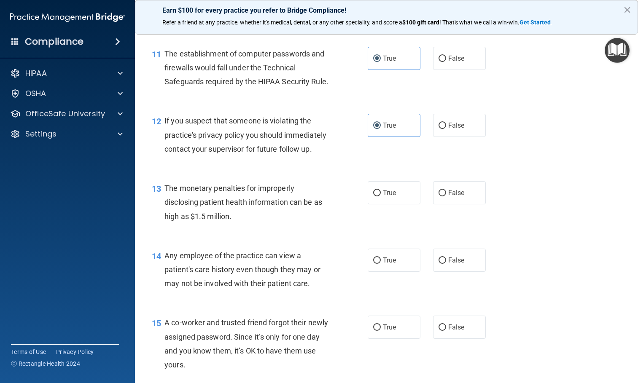
scroll to position [759, 0]
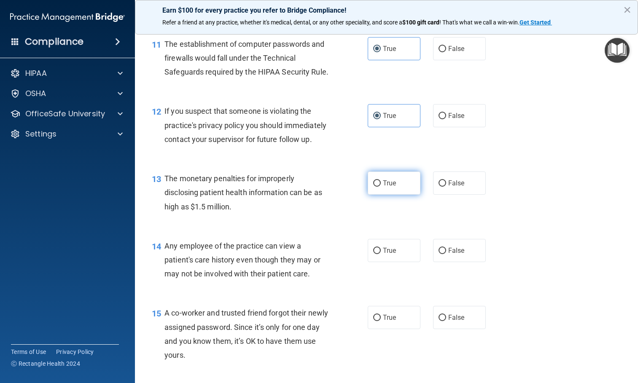
click at [390, 187] on span "True" at bounding box center [389, 183] width 13 height 8
click at [381, 187] on input "True" at bounding box center [377, 183] width 8 height 6
radio input "true"
click at [388, 262] on label "True" at bounding box center [394, 250] width 53 height 23
click at [381, 254] on input "True" at bounding box center [377, 251] width 8 height 6
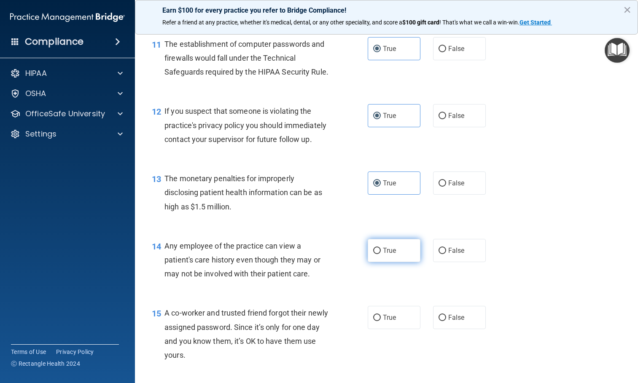
radio input "true"
click at [385, 255] on span "True" at bounding box center [389, 251] width 13 height 8
click at [381, 254] on input "True" at bounding box center [377, 251] width 8 height 6
click at [440, 254] on input "False" at bounding box center [442, 251] width 8 height 6
radio input "true"
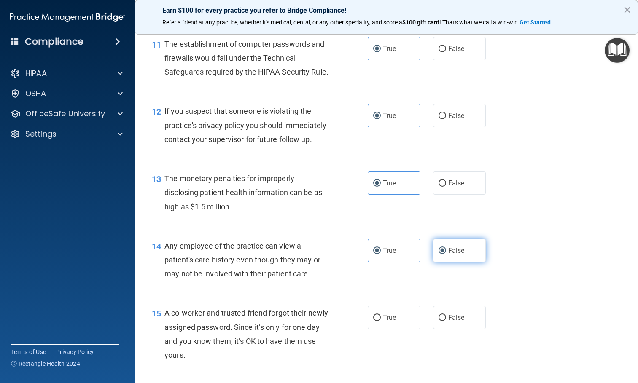
radio input "false"
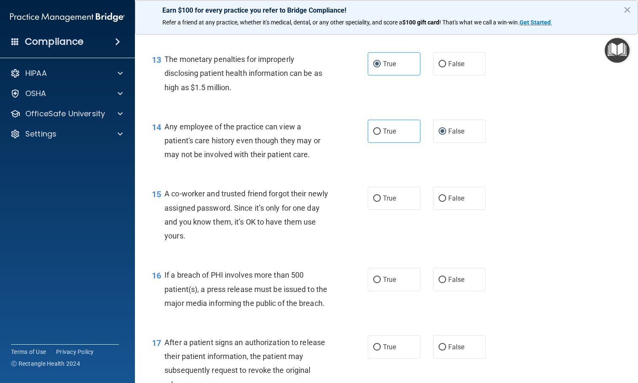
scroll to position [885, 0]
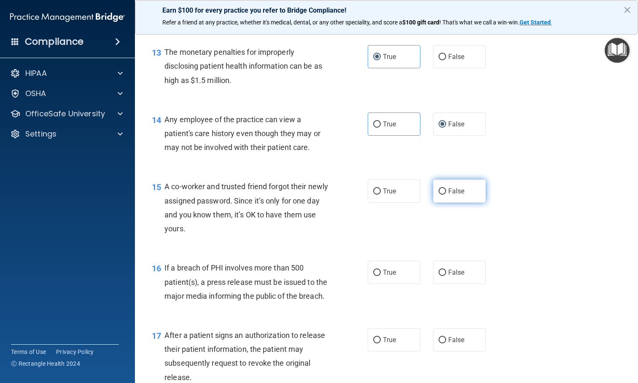
click at [456, 203] on label "False" at bounding box center [459, 191] width 53 height 23
click at [446, 195] on input "False" at bounding box center [442, 191] width 8 height 6
radio input "true"
click at [383, 317] on div "16 If a breach of PHI involves more than 500 patient(s), a press release must b…" at bounding box center [386, 283] width 482 height 67
click at [381, 284] on label "True" at bounding box center [394, 272] width 53 height 23
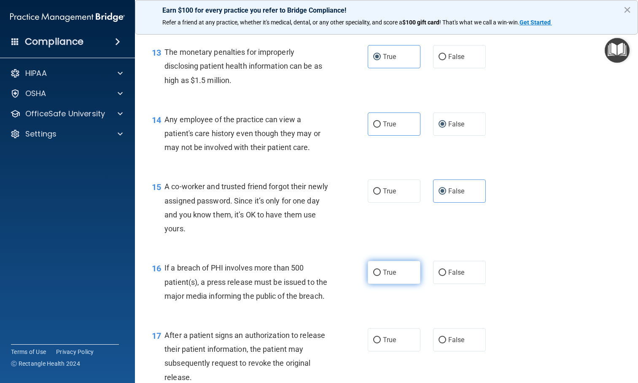
click at [381, 276] on input "True" at bounding box center [377, 273] width 8 height 6
radio input "true"
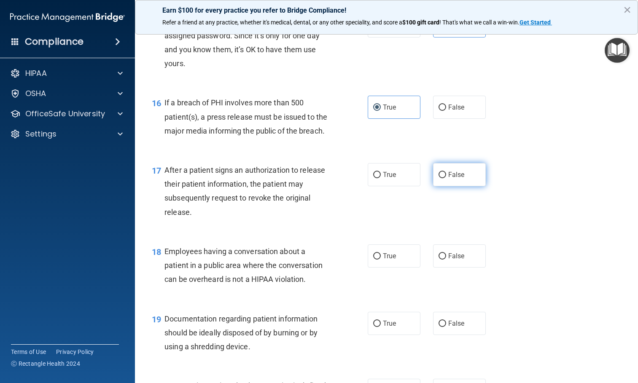
scroll to position [1054, 0]
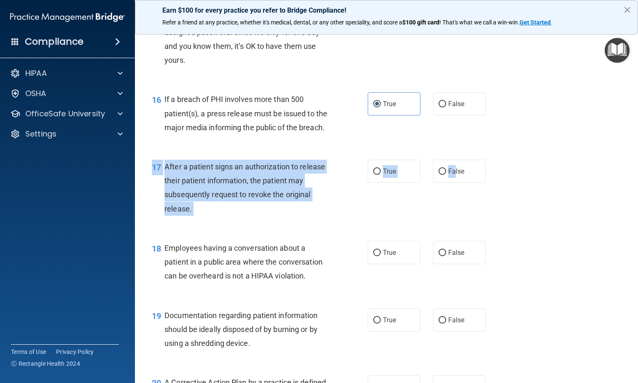
drag, startPoint x: 450, startPoint y: 216, endPoint x: 549, endPoint y: 205, distance: 99.7
click at [549, 205] on div "17 After a patient signs an authorization to release their patient information,…" at bounding box center [386, 189] width 482 height 81
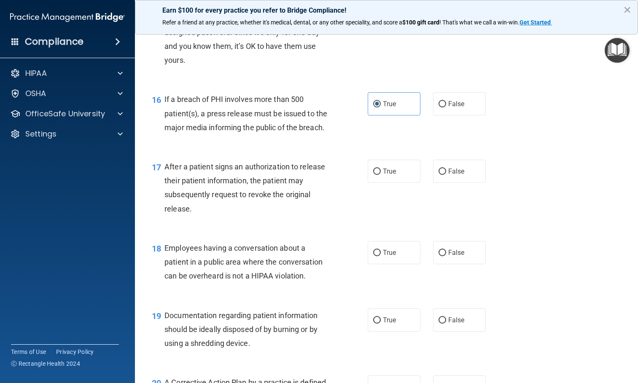
click at [549, 205] on div "17 After a patient signs an authorization to release their patient information,…" at bounding box center [386, 189] width 482 height 81
click at [391, 175] on span "True" at bounding box center [389, 171] width 13 height 8
click at [381, 175] on input "True" at bounding box center [377, 172] width 8 height 6
radio input "true"
click at [451, 264] on label "False" at bounding box center [459, 252] width 53 height 23
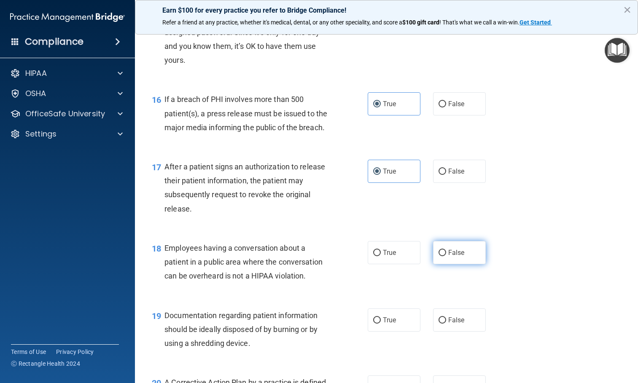
click at [446, 256] on input "False" at bounding box center [442, 253] width 8 height 6
radio input "true"
click at [394, 332] on label "True" at bounding box center [394, 320] width 53 height 23
click at [381, 324] on input "True" at bounding box center [377, 320] width 8 height 6
radio input "true"
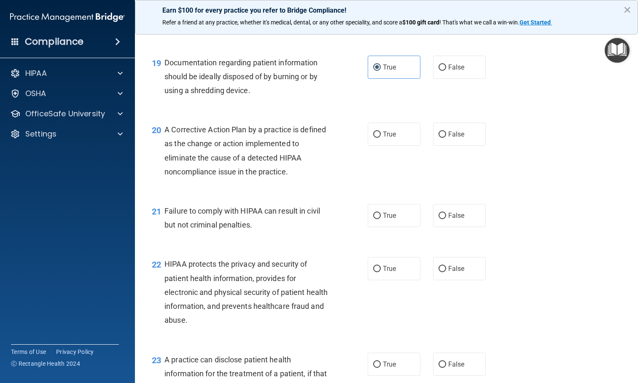
scroll to position [1349, 0]
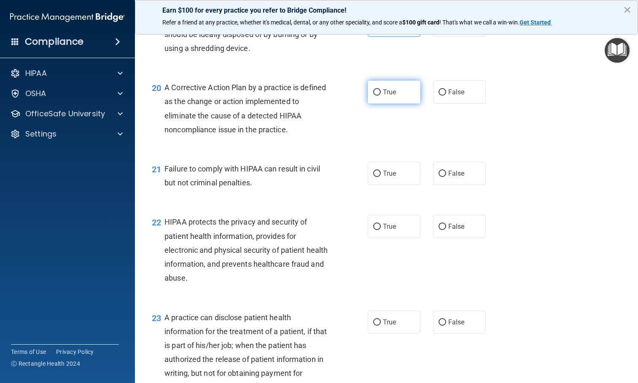
click at [385, 104] on label "True" at bounding box center [394, 92] width 53 height 23
click at [381, 96] on input "True" at bounding box center [377, 92] width 8 height 6
radio input "true"
click at [464, 185] on label "False" at bounding box center [459, 173] width 53 height 23
click at [446, 177] on input "False" at bounding box center [442, 174] width 8 height 6
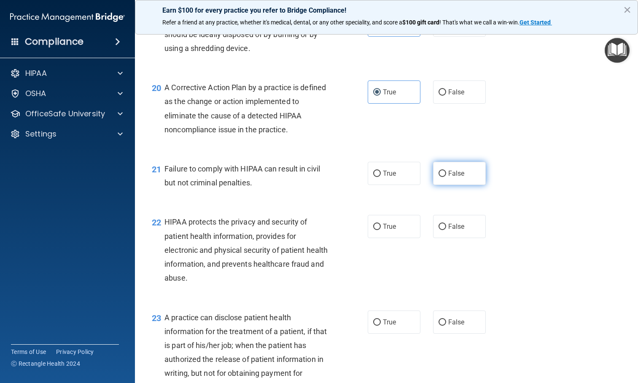
radio input "true"
click at [390, 231] on span "True" at bounding box center [389, 227] width 13 height 8
click at [381, 230] on input "True" at bounding box center [377, 227] width 8 height 6
radio input "true"
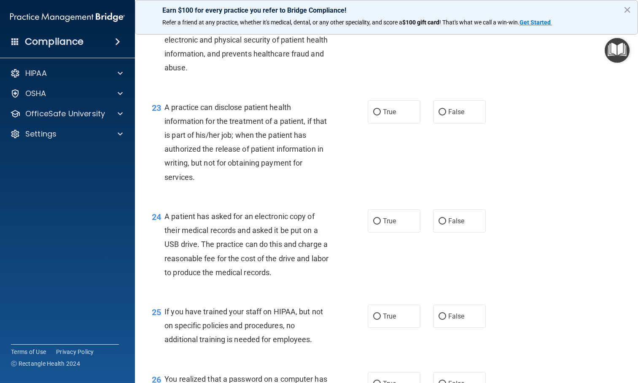
scroll to position [1560, 0]
click at [458, 115] on span "False" at bounding box center [456, 111] width 16 height 8
click at [446, 115] on input "False" at bounding box center [442, 112] width 8 height 6
radio input "true"
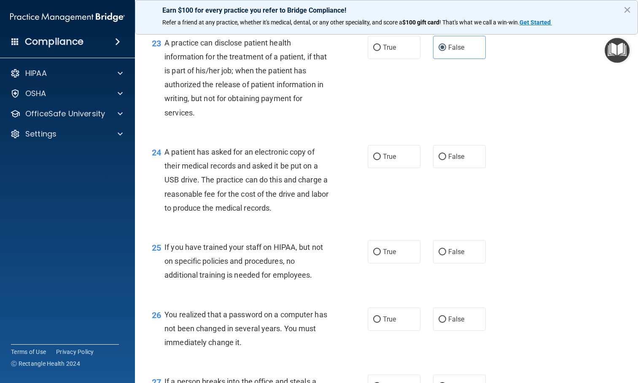
scroll to position [1644, 0]
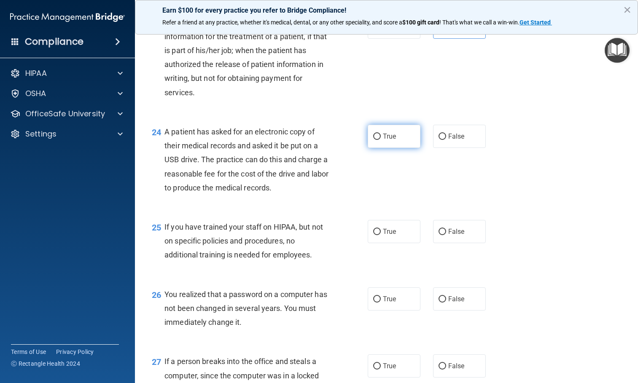
click at [374, 140] on input "True" at bounding box center [377, 137] width 8 height 6
radio input "true"
click at [448, 236] on span "False" at bounding box center [456, 232] width 16 height 8
click at [446, 235] on input "False" at bounding box center [442, 232] width 8 height 6
radio input "true"
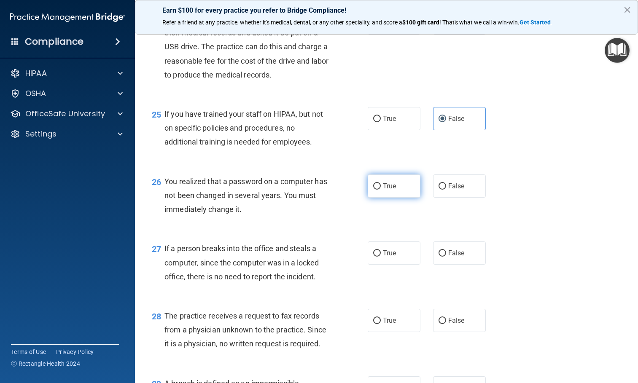
scroll to position [1770, 0]
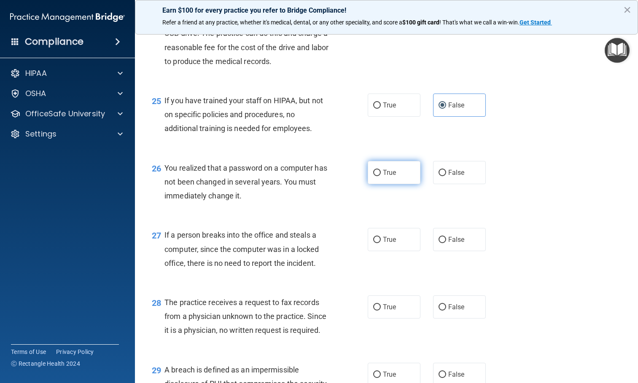
click at [373, 184] on label "True" at bounding box center [394, 172] width 53 height 23
click at [373, 176] on input "True" at bounding box center [377, 173] width 8 height 6
radio input "true"
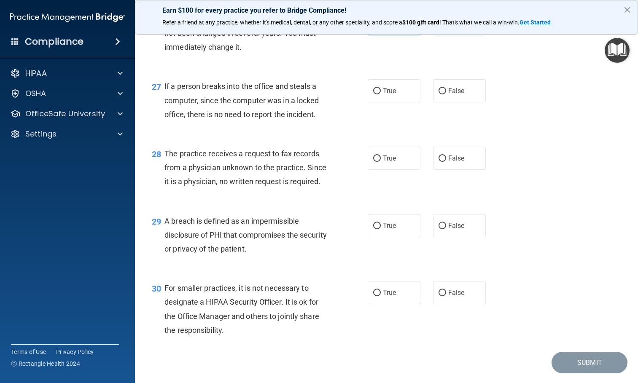
scroll to position [1939, 0]
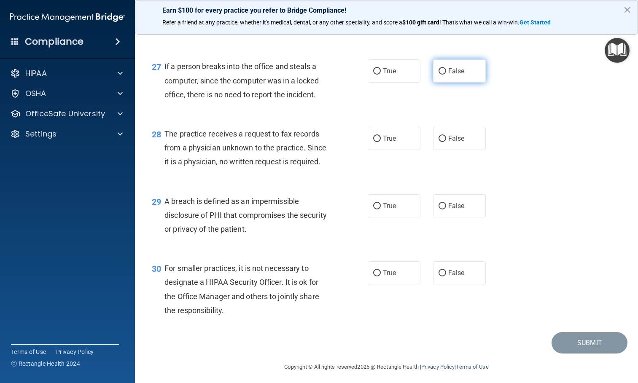
click at [457, 75] on span "False" at bounding box center [456, 71] width 16 height 8
click at [446, 75] on input "False" at bounding box center [442, 71] width 8 height 6
radio input "true"
click at [452, 142] on span "False" at bounding box center [456, 138] width 16 height 8
click at [446, 142] on input "False" at bounding box center [442, 139] width 8 height 6
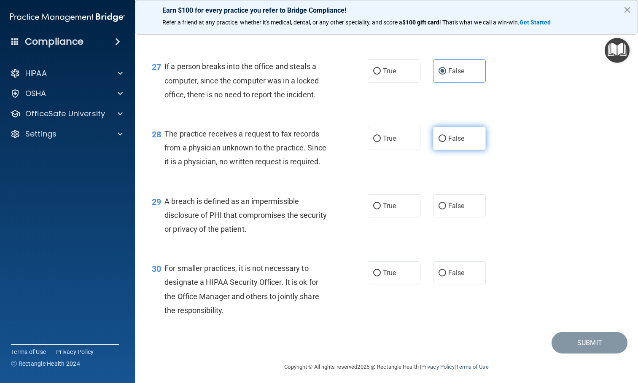
radio input "true"
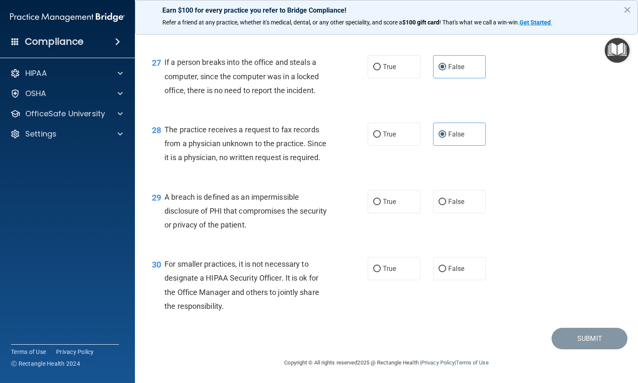
scroll to position [1999, 0]
drag, startPoint x: 376, startPoint y: 199, endPoint x: 390, endPoint y: 210, distance: 17.5
click at [376, 199] on input "True" at bounding box center [377, 202] width 8 height 6
radio input "true"
click at [450, 267] on span "False" at bounding box center [456, 269] width 16 height 8
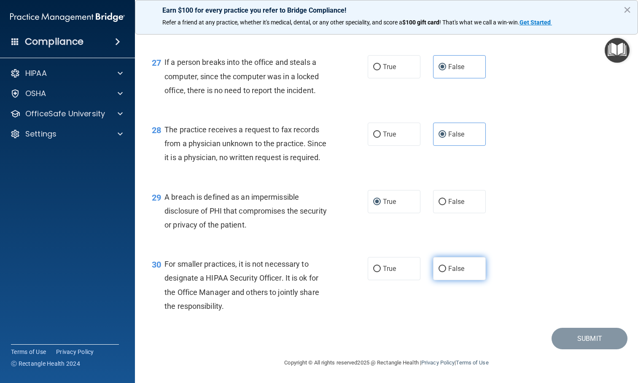
click at [446, 267] on input "False" at bounding box center [442, 269] width 8 height 6
radio input "true"
click at [588, 345] on button "Submit" at bounding box center [589, 338] width 76 height 21
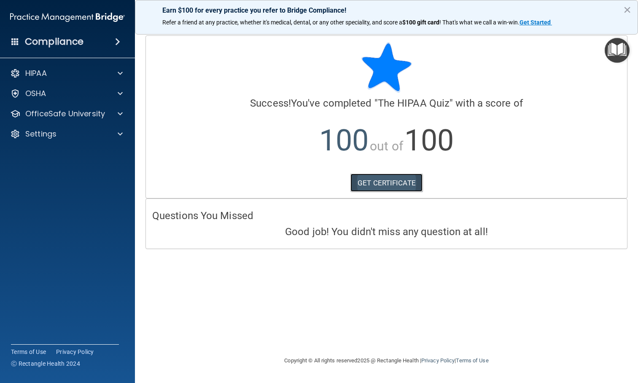
click at [379, 190] on link "GET CERTIFICATE" at bounding box center [386, 183] width 72 height 19
click at [79, 112] on p "OfficeSafe University" at bounding box center [65, 114] width 80 height 10
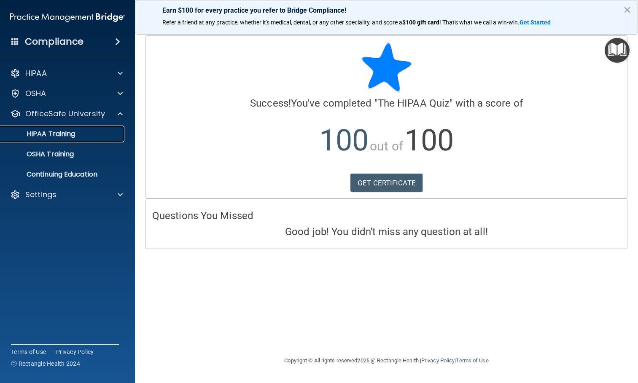
click at [80, 132] on div "HIPAA Training" at bounding box center [62, 134] width 115 height 8
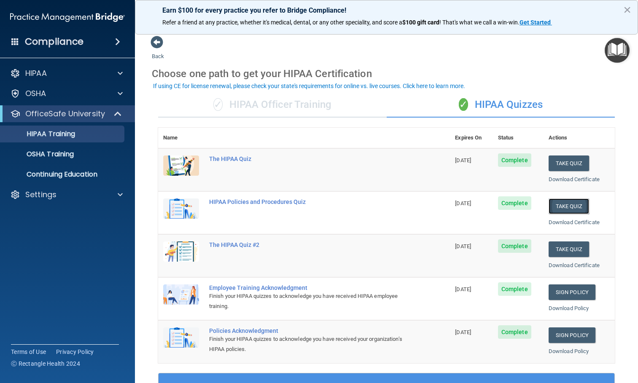
click at [569, 208] on button "Take Quiz" at bounding box center [568, 207] width 40 height 16
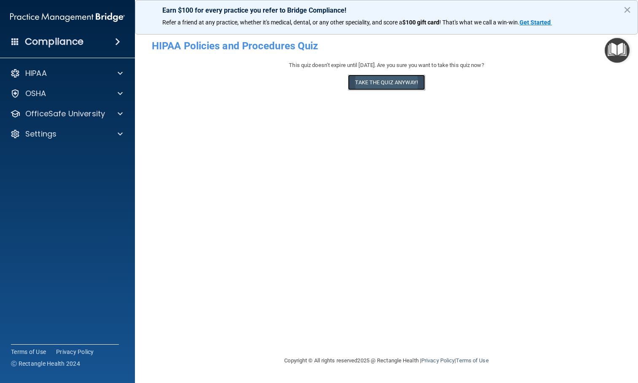
click at [400, 84] on button "Take the quiz anyway!" at bounding box center [386, 83] width 77 height 16
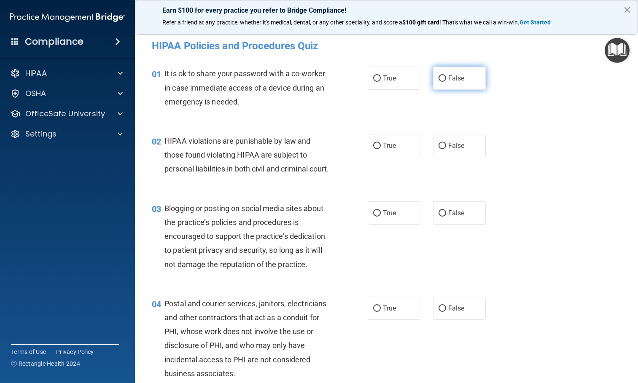
click at [451, 79] on span "False" at bounding box center [456, 78] width 16 height 8
click at [446, 79] on input "False" at bounding box center [442, 78] width 8 height 6
radio input "true"
click at [373, 144] on input "True" at bounding box center [377, 146] width 8 height 6
radio input "true"
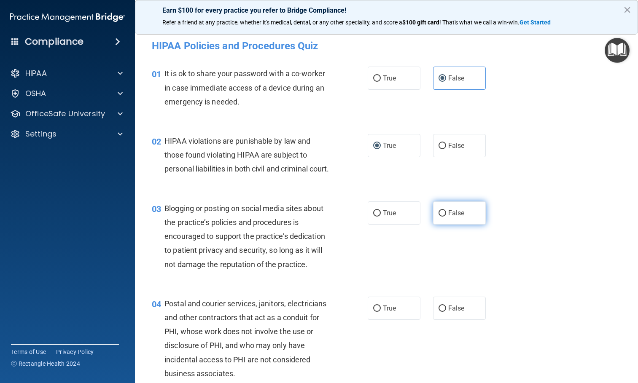
click at [452, 217] on span "False" at bounding box center [456, 213] width 16 height 8
click at [446, 217] on input "False" at bounding box center [442, 213] width 8 height 6
radio input "true"
click at [383, 312] on span "True" at bounding box center [389, 308] width 13 height 8
click at [381, 312] on input "True" at bounding box center [377, 309] width 8 height 6
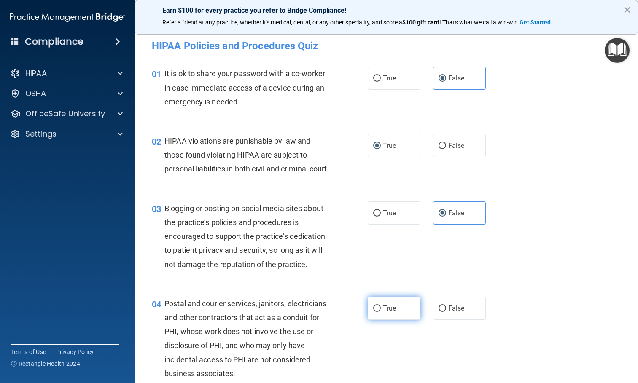
radio input "true"
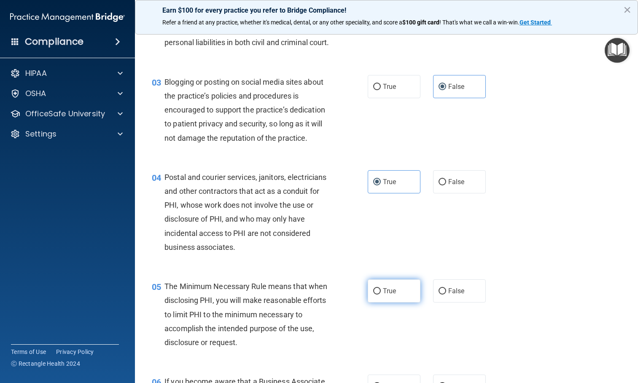
click at [385, 303] on label "True" at bounding box center [394, 290] width 53 height 23
click at [381, 295] on input "True" at bounding box center [377, 291] width 8 height 6
radio input "true"
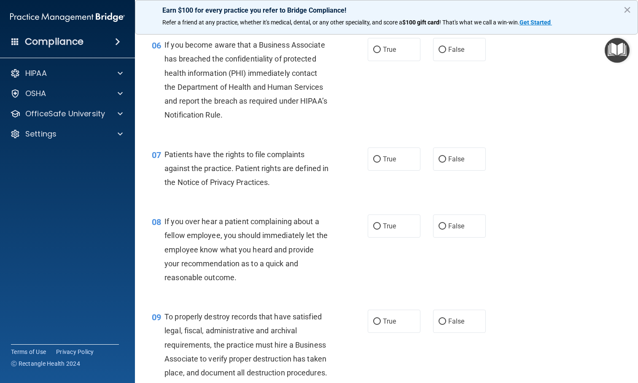
scroll to position [464, 0]
click at [449, 53] on span "False" at bounding box center [456, 49] width 16 height 8
click at [446, 53] on input "False" at bounding box center [442, 49] width 8 height 6
radio input "true"
click at [383, 163] on span "True" at bounding box center [389, 159] width 13 height 8
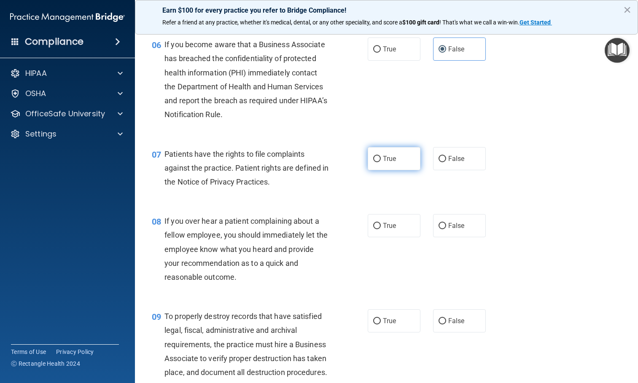
click at [381, 162] on input "True" at bounding box center [377, 159] width 8 height 6
radio input "true"
click at [443, 234] on label "False" at bounding box center [459, 225] width 53 height 23
click at [443, 229] on input "False" at bounding box center [442, 226] width 8 height 6
radio input "true"
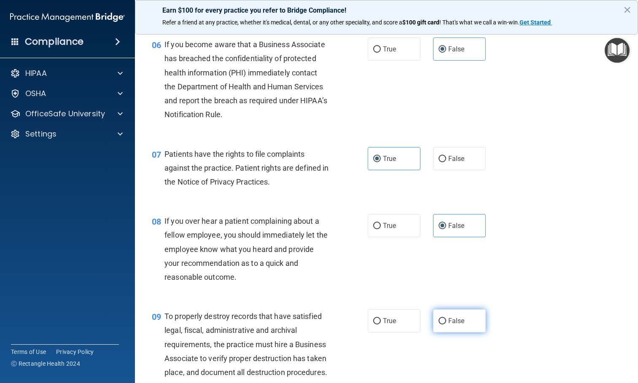
click at [457, 330] on label "False" at bounding box center [459, 320] width 53 height 23
click at [446, 325] on input "False" at bounding box center [442, 321] width 8 height 6
radio input "true"
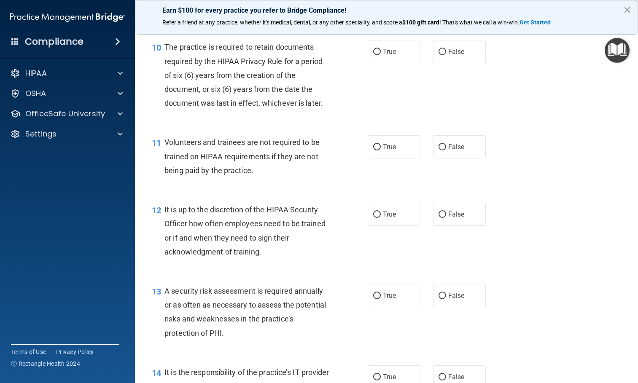
scroll to position [843, 0]
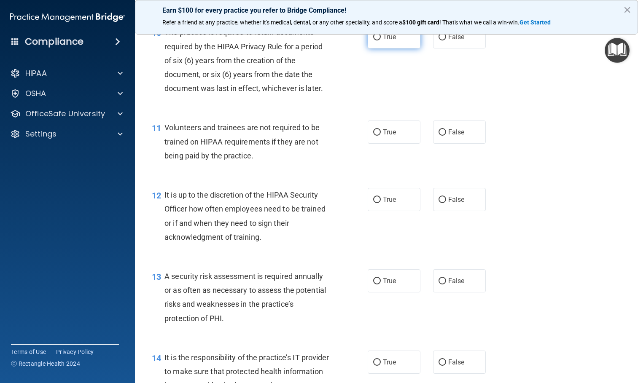
click at [382, 48] on label "True" at bounding box center [394, 36] width 53 height 23
click at [381, 40] on input "True" at bounding box center [377, 37] width 8 height 6
radio input "true"
click at [456, 136] on span "False" at bounding box center [456, 132] width 16 height 8
click at [446, 136] on input "False" at bounding box center [442, 132] width 8 height 6
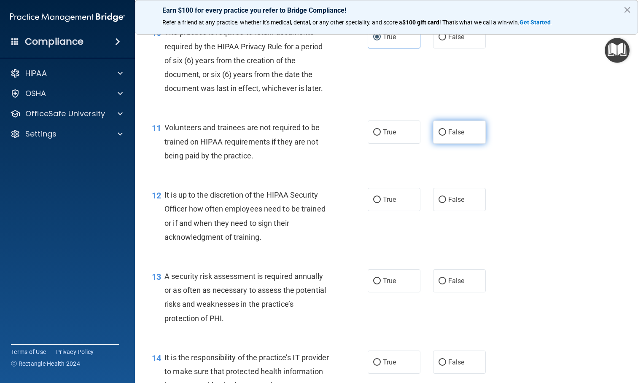
radio input "true"
click at [458, 204] on span "False" at bounding box center [456, 200] width 16 height 8
click at [446, 203] on input "False" at bounding box center [442, 200] width 8 height 6
radio input "true"
click at [379, 293] on label "True" at bounding box center [394, 280] width 53 height 23
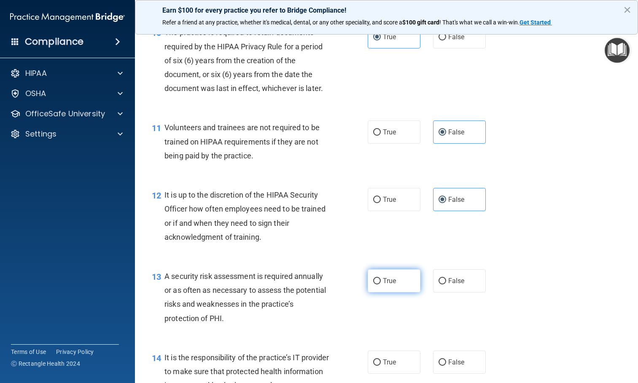
click at [379, 285] on input "True" at bounding box center [377, 281] width 8 height 6
radio input "true"
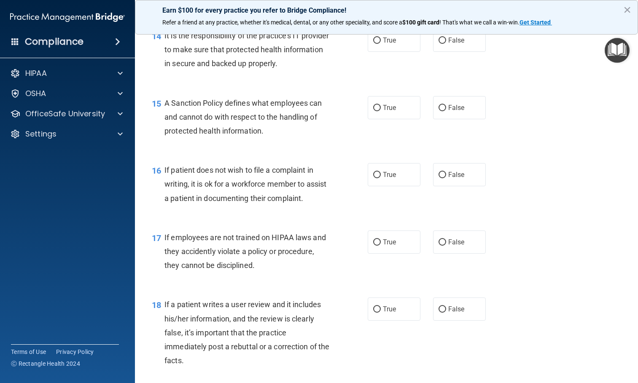
scroll to position [1180, 0]
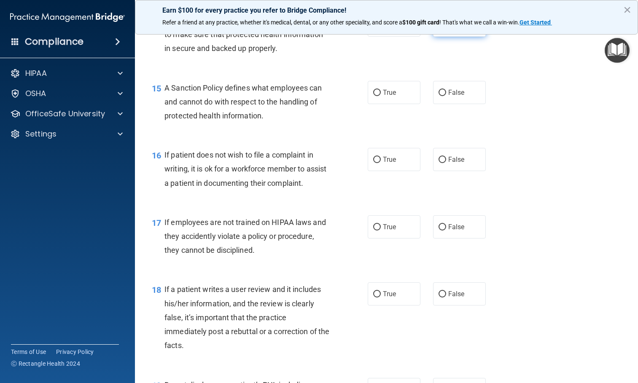
click at [437, 37] on label "False" at bounding box center [459, 24] width 53 height 23
click at [438, 29] on input "False" at bounding box center [442, 25] width 8 height 6
radio input "true"
click at [444, 104] on label "False" at bounding box center [459, 92] width 53 height 23
click at [444, 96] on input "False" at bounding box center [442, 93] width 8 height 6
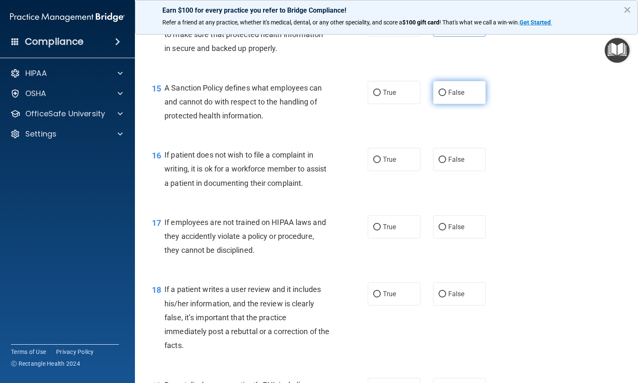
radio input "true"
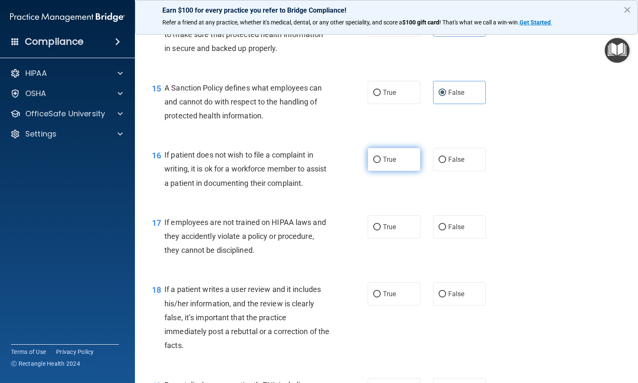
click at [383, 164] on span "True" at bounding box center [389, 160] width 13 height 8
click at [379, 163] on input "True" at bounding box center [377, 160] width 8 height 6
radio input "true"
click at [454, 231] on span "False" at bounding box center [456, 227] width 16 height 8
click at [446, 231] on input "False" at bounding box center [442, 227] width 8 height 6
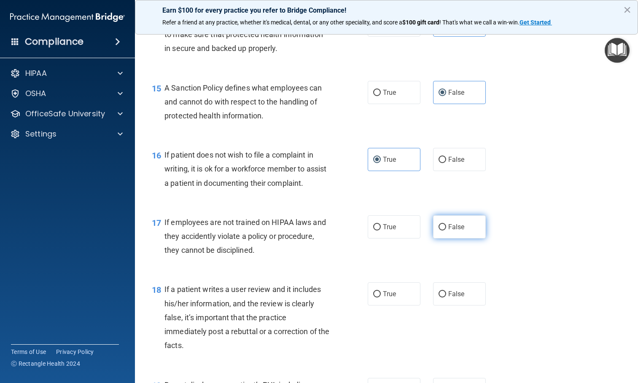
radio input "true"
click at [457, 298] on span "False" at bounding box center [456, 294] width 16 height 8
click at [446, 298] on input "False" at bounding box center [442, 294] width 8 height 6
radio input "true"
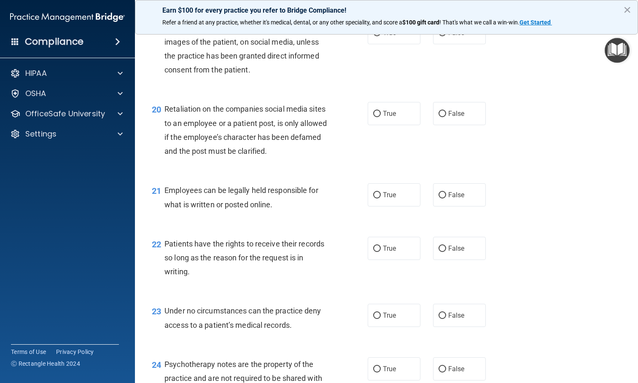
scroll to position [1517, 0]
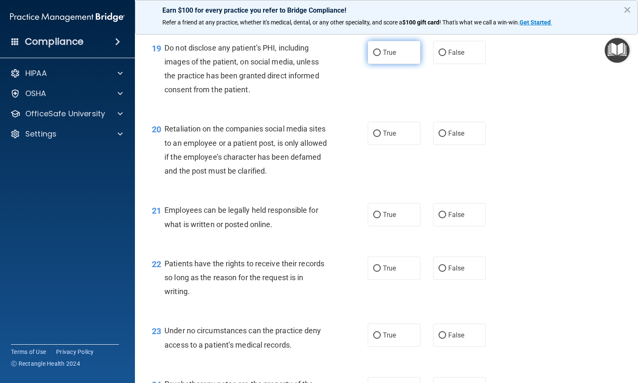
click at [379, 64] on label "True" at bounding box center [394, 52] width 53 height 23
click at [379, 56] on input "True" at bounding box center [377, 53] width 8 height 6
radio input "true"
click at [448, 137] on span "False" at bounding box center [456, 133] width 16 height 8
click at [446, 137] on input "False" at bounding box center [442, 134] width 8 height 6
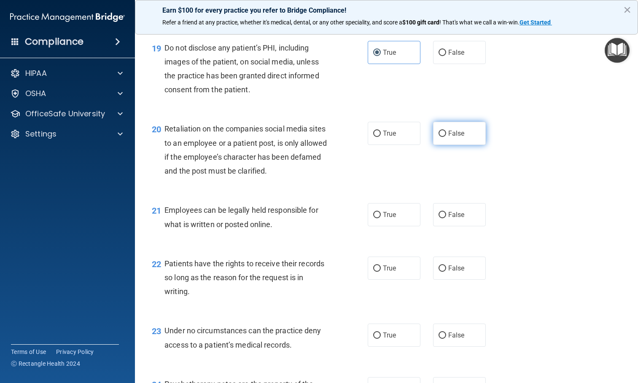
radio input "true"
click at [386, 219] on span "True" at bounding box center [389, 215] width 13 height 8
click at [381, 218] on input "True" at bounding box center [377, 215] width 8 height 6
radio input "true"
click at [438, 280] on label "False" at bounding box center [459, 268] width 53 height 23
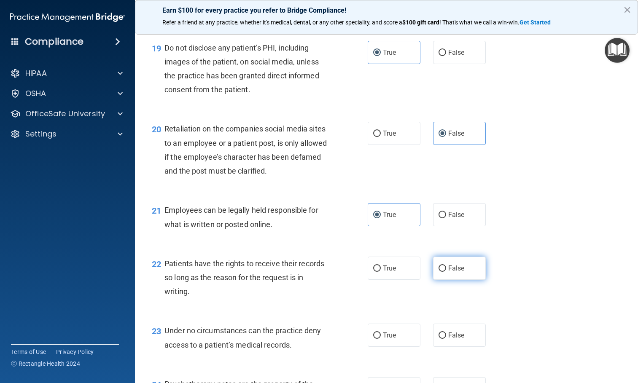
click at [438, 272] on input "False" at bounding box center [442, 269] width 8 height 6
radio input "true"
click at [451, 339] on span "False" at bounding box center [456, 335] width 16 height 8
click at [446, 339] on input "False" at bounding box center [442, 336] width 8 height 6
radio input "true"
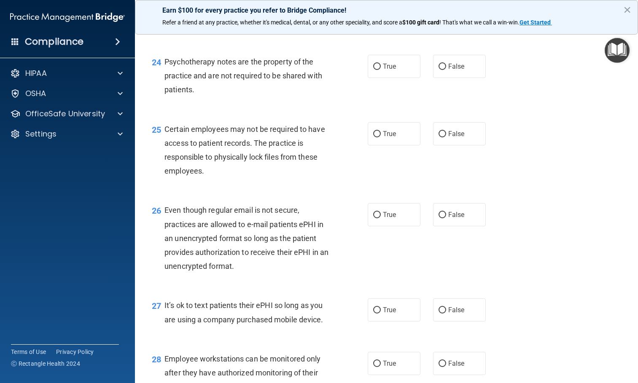
scroll to position [1855, 0]
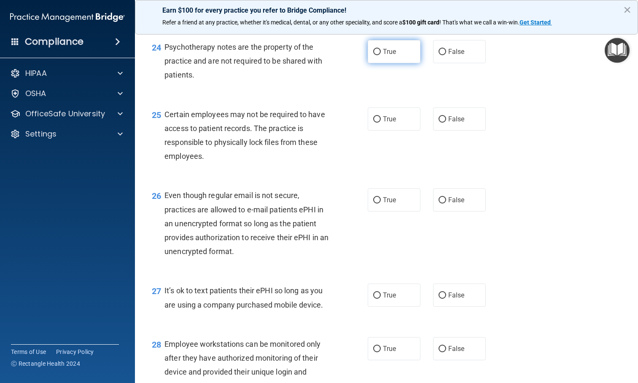
click at [376, 55] on input "True" at bounding box center [377, 52] width 8 height 6
radio input "true"
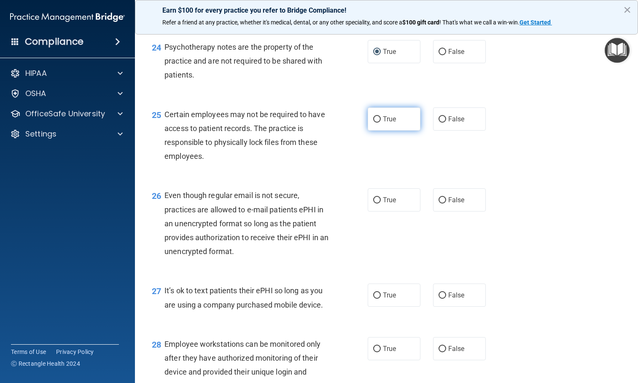
click at [381, 131] on label "True" at bounding box center [394, 118] width 53 height 23
click at [381, 123] on input "True" at bounding box center [377, 119] width 8 height 6
radio input "true"
click at [376, 204] on input "True" at bounding box center [377, 200] width 8 height 6
radio input "true"
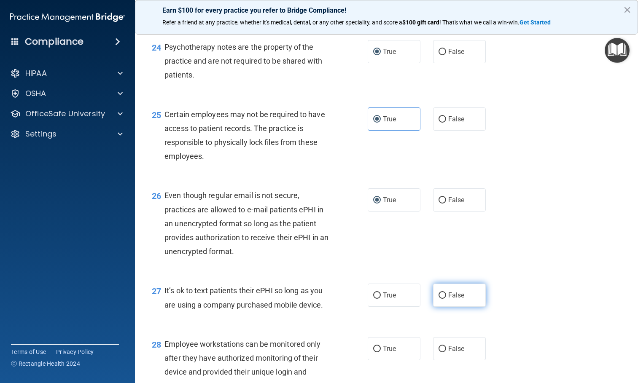
click at [449, 299] on span "False" at bounding box center [456, 295] width 16 height 8
click at [446, 299] on input "False" at bounding box center [442, 296] width 8 height 6
radio input "true"
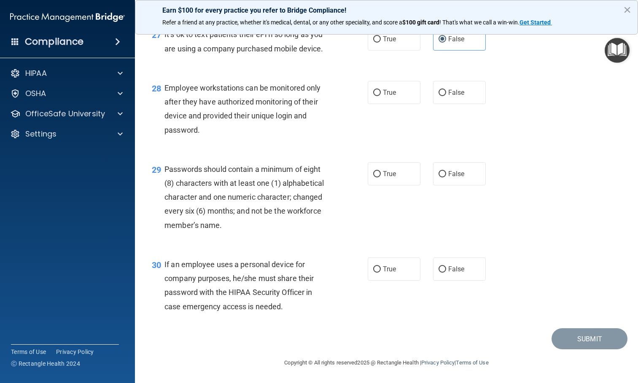
scroll to position [2139, 0]
click at [438, 90] on input "False" at bounding box center [442, 93] width 8 height 6
radio input "true"
click at [383, 175] on span "True" at bounding box center [389, 174] width 13 height 8
click at [380, 175] on input "True" at bounding box center [377, 174] width 8 height 6
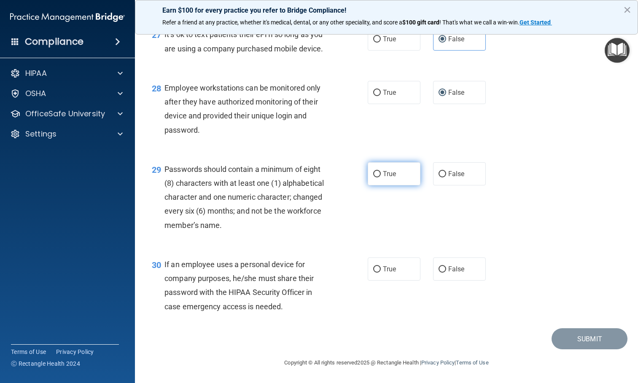
radio input "true"
click at [449, 272] on span "False" at bounding box center [456, 269] width 16 height 8
click at [446, 272] on input "False" at bounding box center [442, 269] width 8 height 6
radio input "true"
click at [598, 334] on button "Submit" at bounding box center [589, 338] width 76 height 21
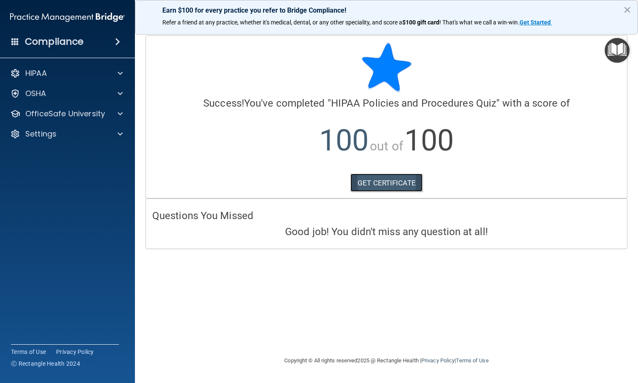
click at [372, 188] on link "GET CERTIFICATE" at bounding box center [386, 183] width 72 height 19
click at [119, 116] on span at bounding box center [120, 114] width 5 height 10
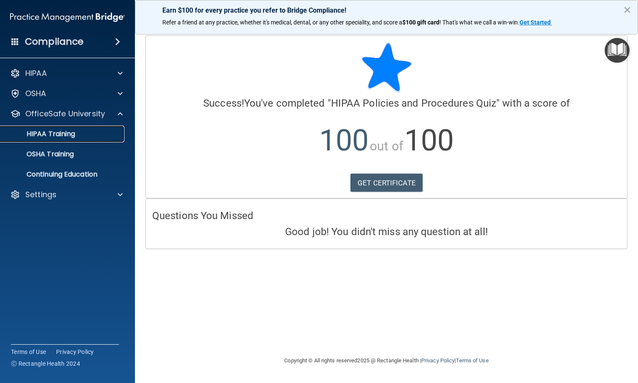
click at [108, 134] on div "HIPAA Training" at bounding box center [62, 134] width 115 height 8
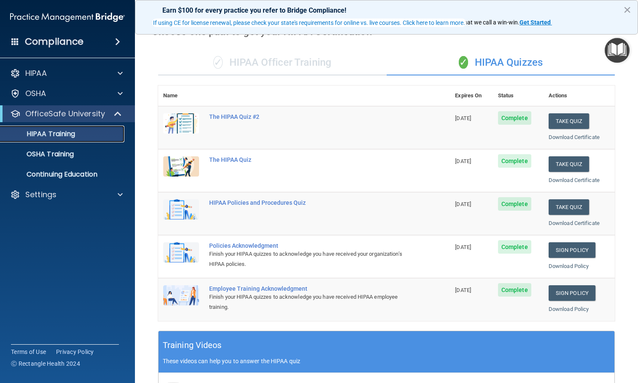
scroll to position [84, 0]
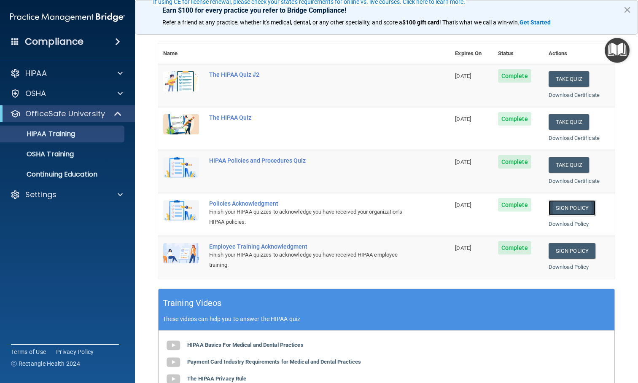
click at [565, 209] on link "Sign Policy" at bounding box center [571, 208] width 47 height 16
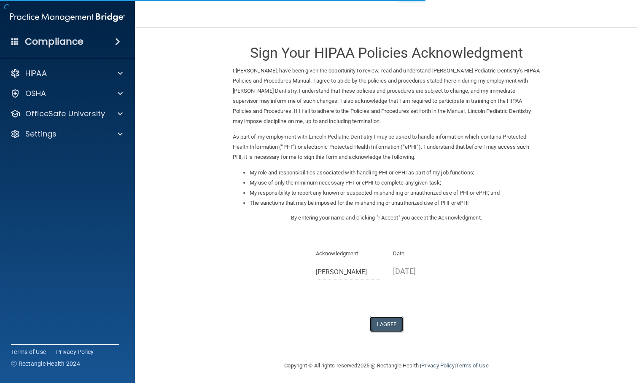
click at [384, 326] on button "I Agree" at bounding box center [387, 325] width 34 height 16
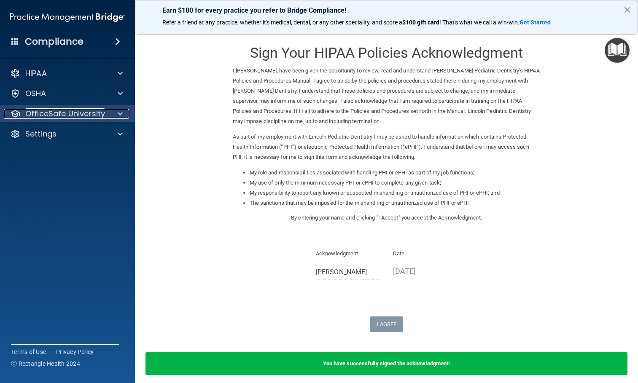
click at [118, 112] on span at bounding box center [120, 114] width 5 height 10
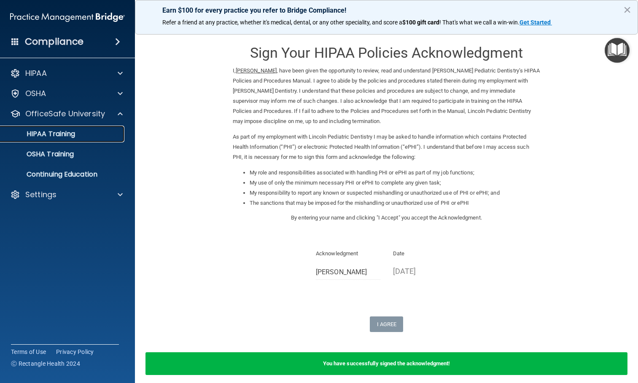
click at [107, 141] on link "HIPAA Training" at bounding box center [58, 134] width 133 height 17
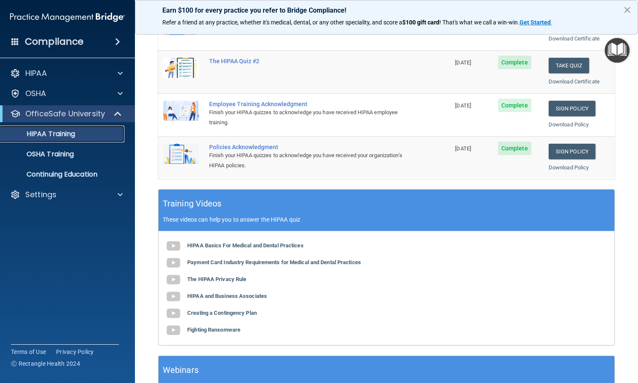
scroll to position [169, 0]
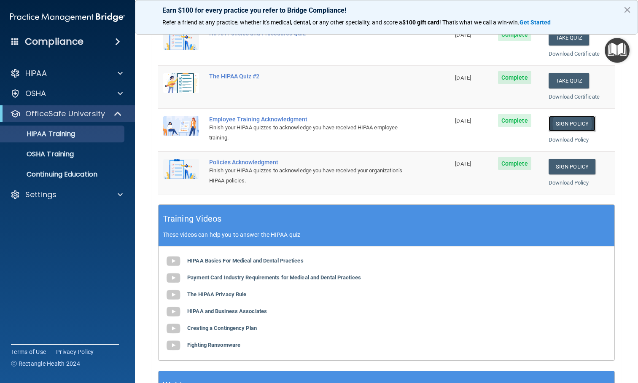
click at [567, 126] on link "Sign Policy" at bounding box center [571, 124] width 47 height 16
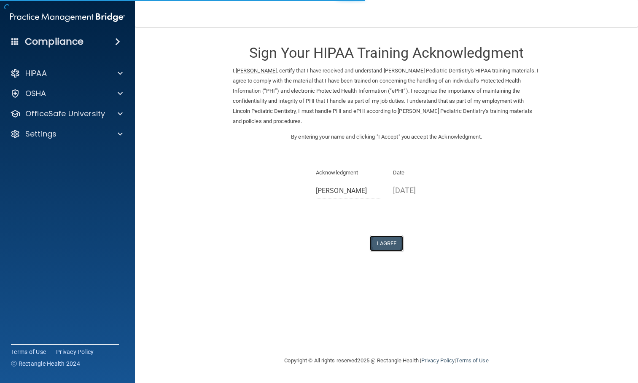
click at [379, 243] on button "I Agree" at bounding box center [387, 244] width 34 height 16
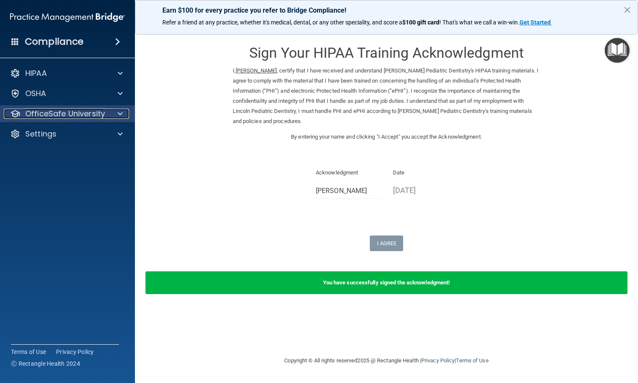
click at [64, 118] on p "OfficeSafe University" at bounding box center [65, 114] width 80 height 10
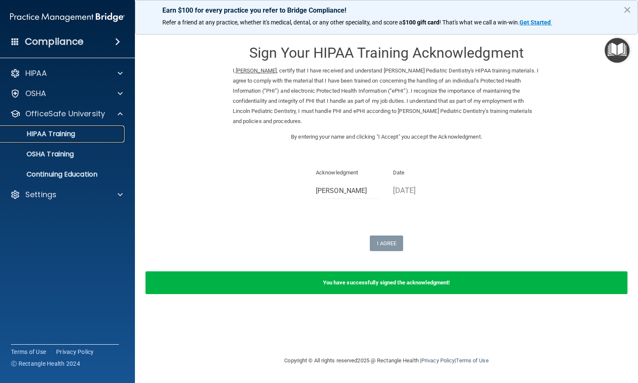
click at [64, 136] on p "HIPAA Training" at bounding box center [40, 134] width 70 height 8
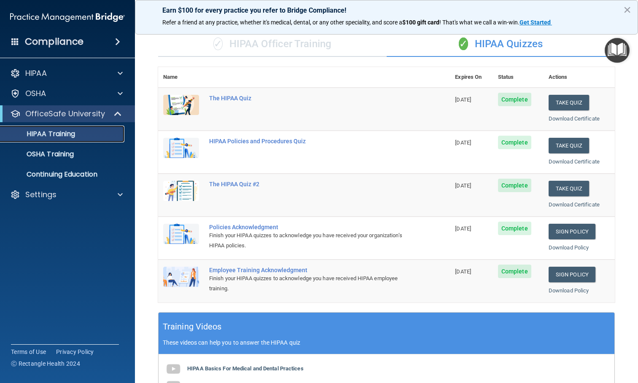
scroll to position [41, 0]
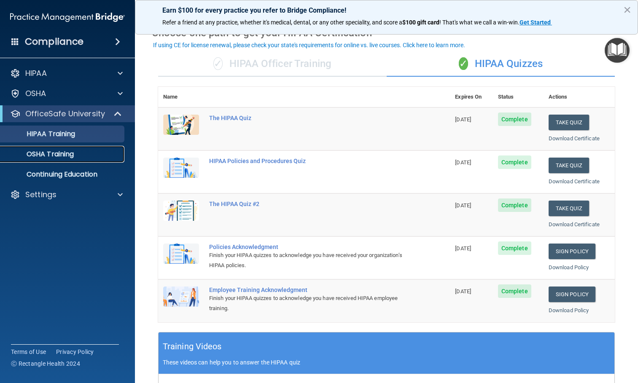
click at [54, 150] on p "OSHA Training" at bounding box center [39, 154] width 68 height 8
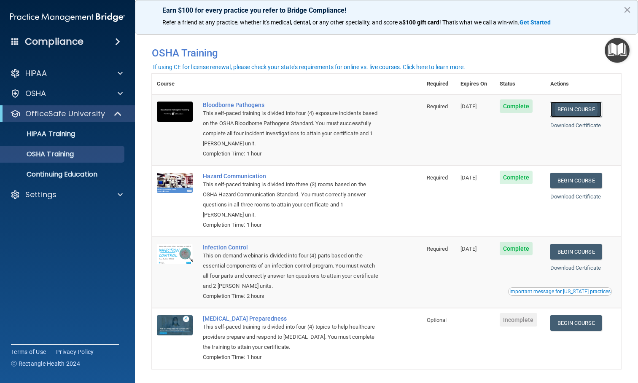
click at [571, 107] on link "Begin Course" at bounding box center [575, 110] width 51 height 16
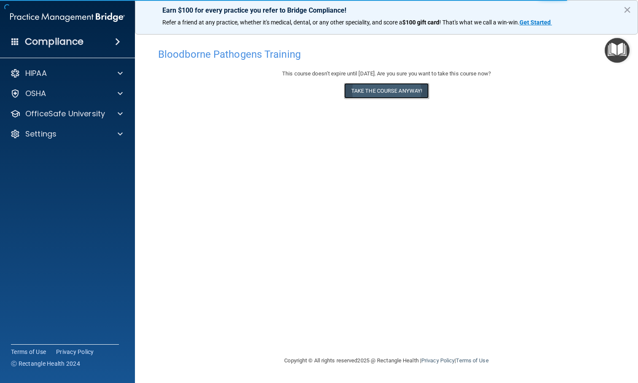
click at [393, 89] on button "Take the course anyway!" at bounding box center [386, 91] width 85 height 16
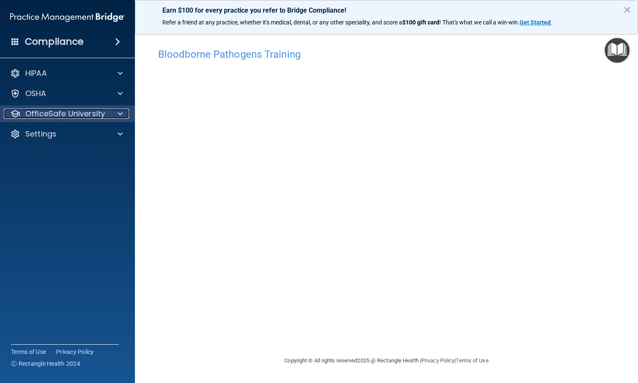
click at [119, 112] on span at bounding box center [120, 114] width 5 height 10
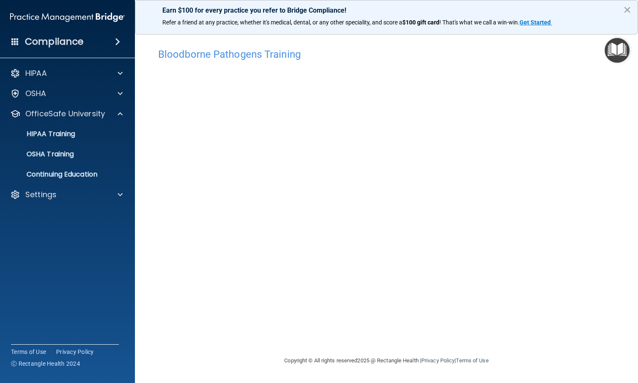
click at [154, 98] on div "Bloodborne Pathogens Training This course doesn’t expire until 11/07/2025. Are …" at bounding box center [386, 200] width 469 height 312
click at [65, 151] on p "OSHA Training" at bounding box center [39, 154] width 68 height 8
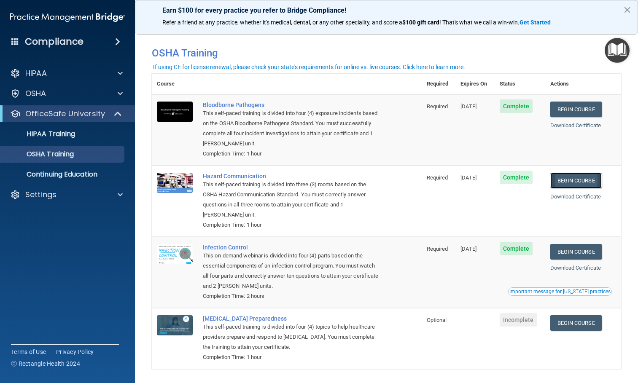
click at [576, 179] on link "Begin Course" at bounding box center [575, 181] width 51 height 16
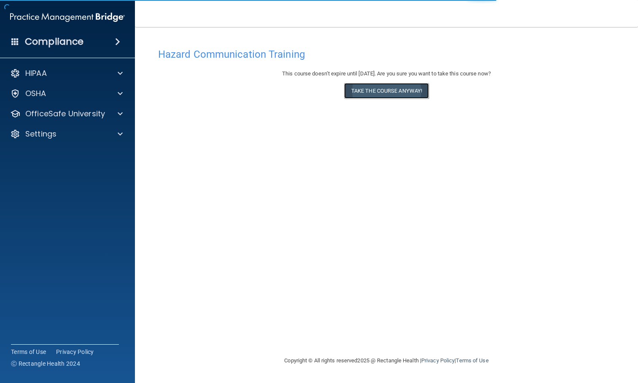
click at [372, 89] on button "Take the course anyway!" at bounding box center [386, 91] width 85 height 16
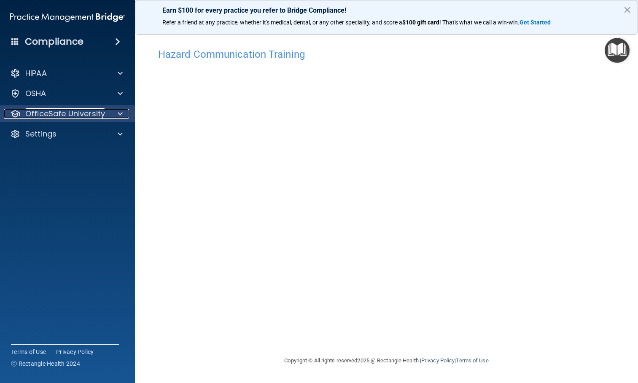
click at [66, 118] on p "OfficeSafe University" at bounding box center [65, 114] width 80 height 10
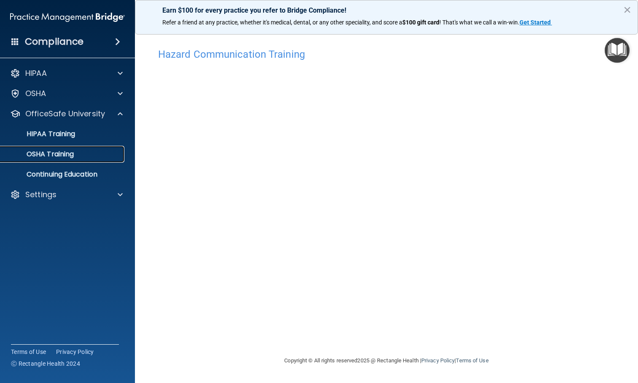
click at [59, 158] on p "OSHA Training" at bounding box center [39, 154] width 68 height 8
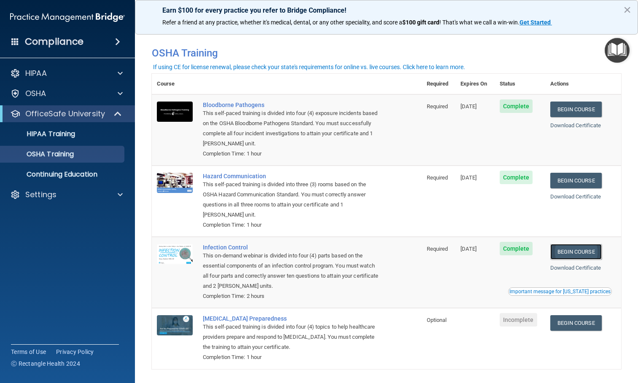
click at [572, 258] on link "Begin Course" at bounding box center [575, 252] width 51 height 16
click at [28, 151] on p "OSHA Training" at bounding box center [39, 154] width 68 height 8
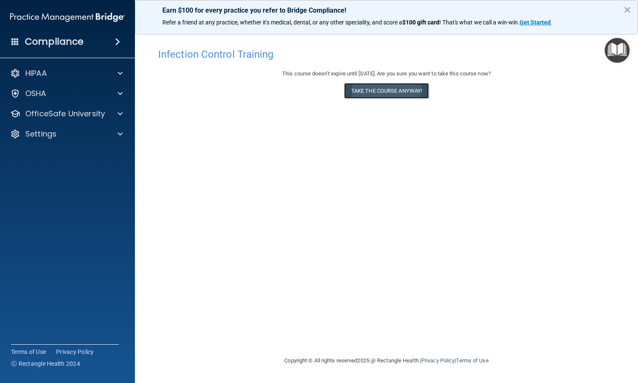
click at [408, 94] on button "Take the course anyway!" at bounding box center [386, 91] width 85 height 16
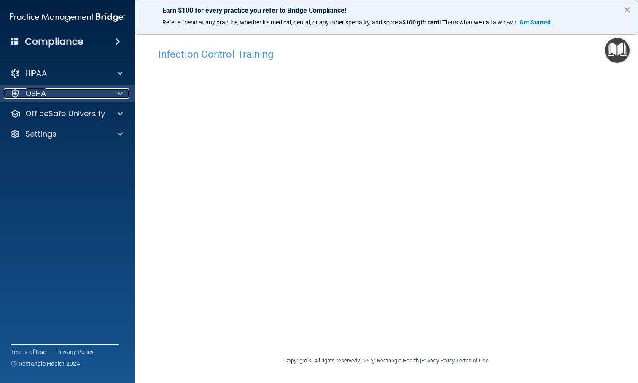
click at [64, 97] on div "OSHA" at bounding box center [56, 94] width 105 height 10
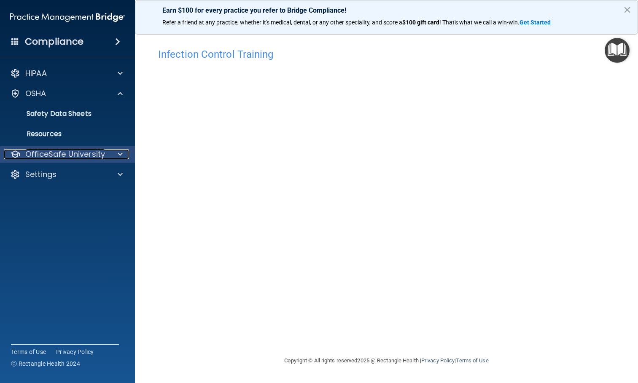
click at [68, 157] on p "OfficeSafe University" at bounding box center [65, 154] width 80 height 10
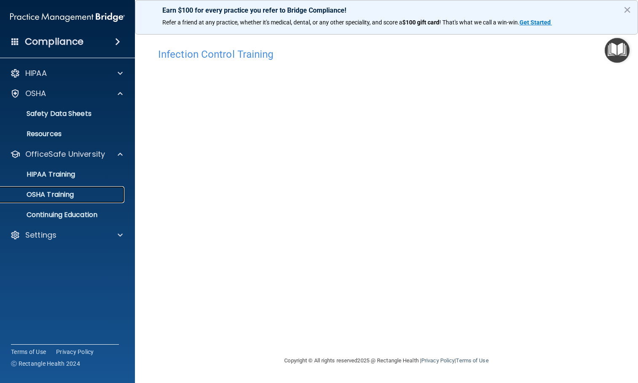
click at [62, 198] on p "OSHA Training" at bounding box center [39, 195] width 68 height 8
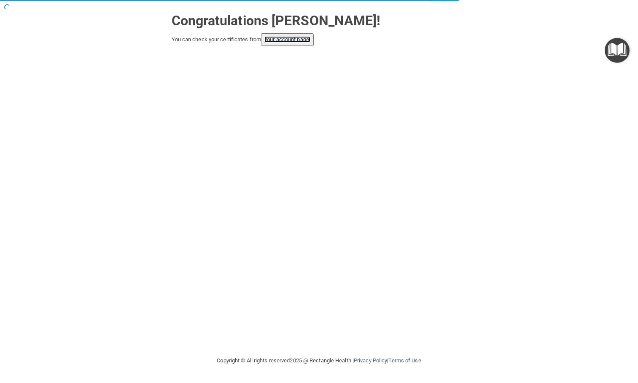
click at [306, 40] on link "your account page!" at bounding box center [287, 39] width 46 height 6
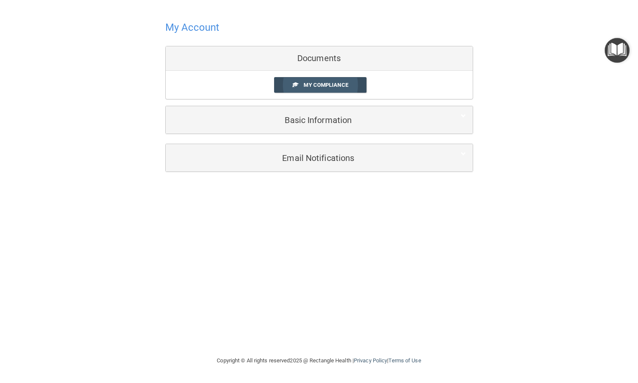
click at [324, 84] on span "My Compliance" at bounding box center [325, 85] width 44 height 6
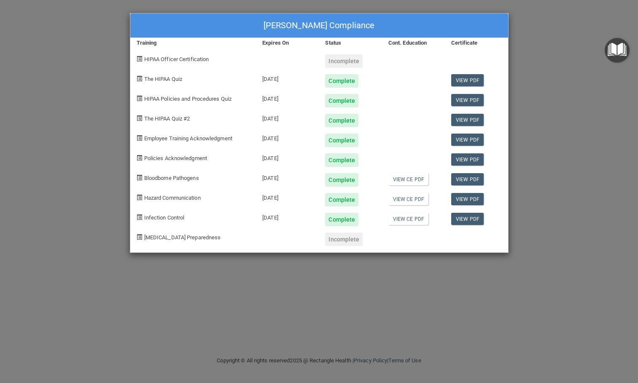
click at [441, 305] on div "[PERSON_NAME] Compliance Training Expires On Status Cont. Education Certificate…" at bounding box center [319, 191] width 638 height 383
